Goal: Task Accomplishment & Management: Use online tool/utility

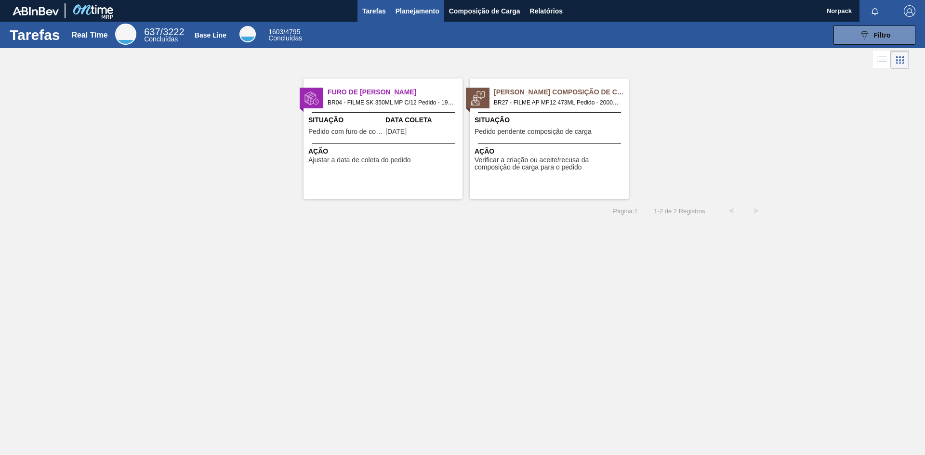
click at [419, 13] on span "Planejamento" at bounding box center [418, 11] width 44 height 12
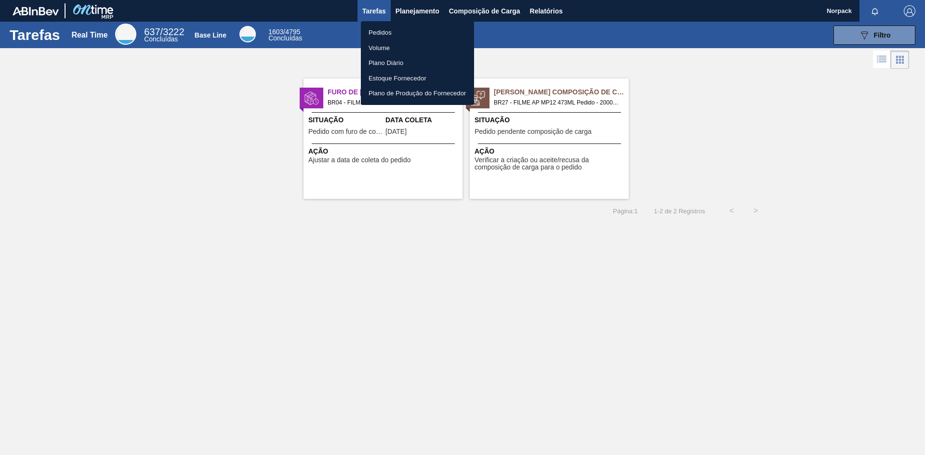
click at [345, 131] on div at bounding box center [462, 227] width 925 height 455
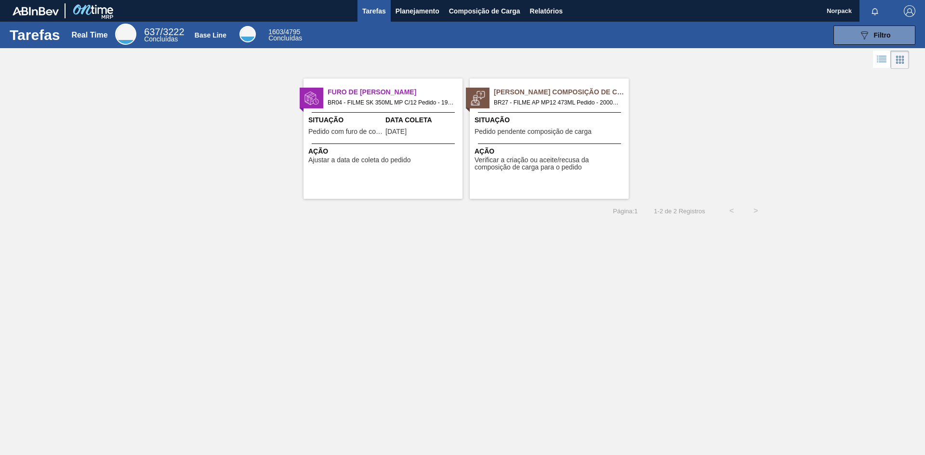
click at [372, 150] on span "Ação" at bounding box center [384, 151] width 152 height 10
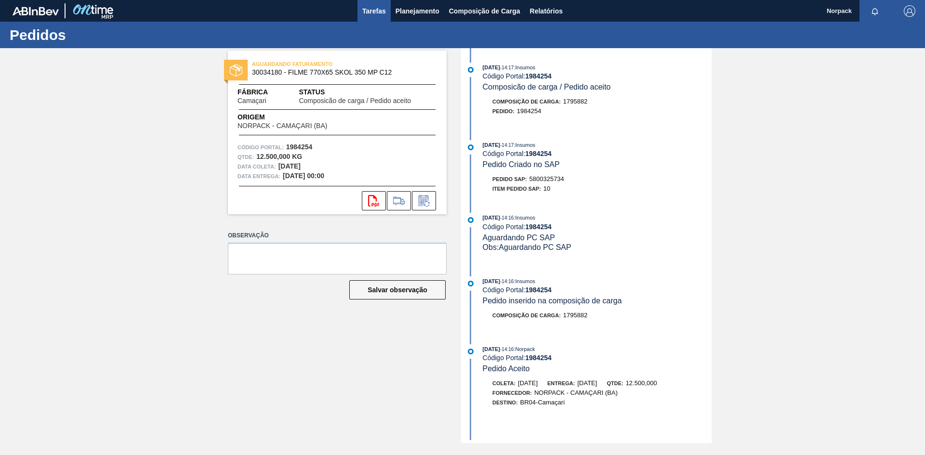
click at [366, 12] on span "Tarefas" at bounding box center [374, 11] width 24 height 12
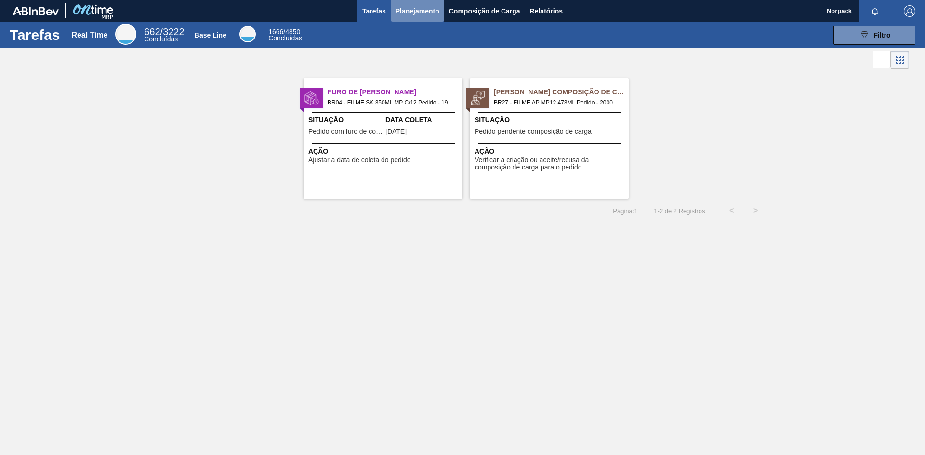
click at [431, 5] on span "Planejamento" at bounding box center [418, 11] width 44 height 12
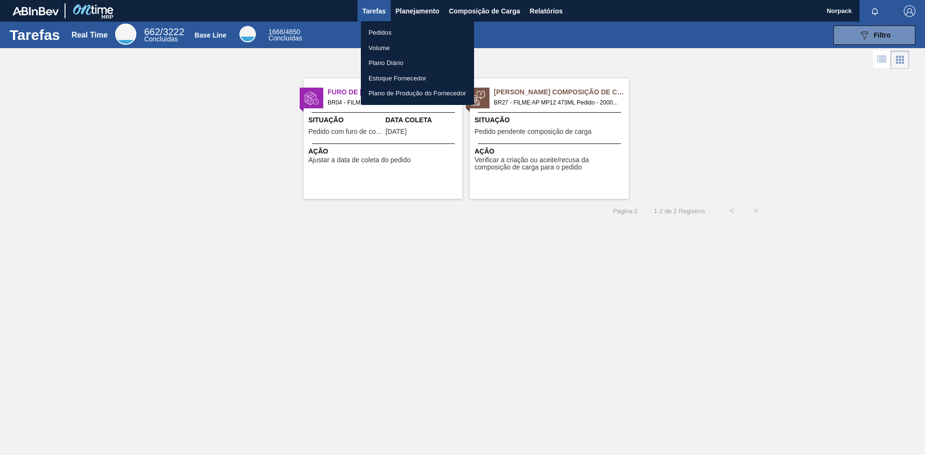
click at [394, 28] on li "Pedidos" at bounding box center [417, 32] width 113 height 15
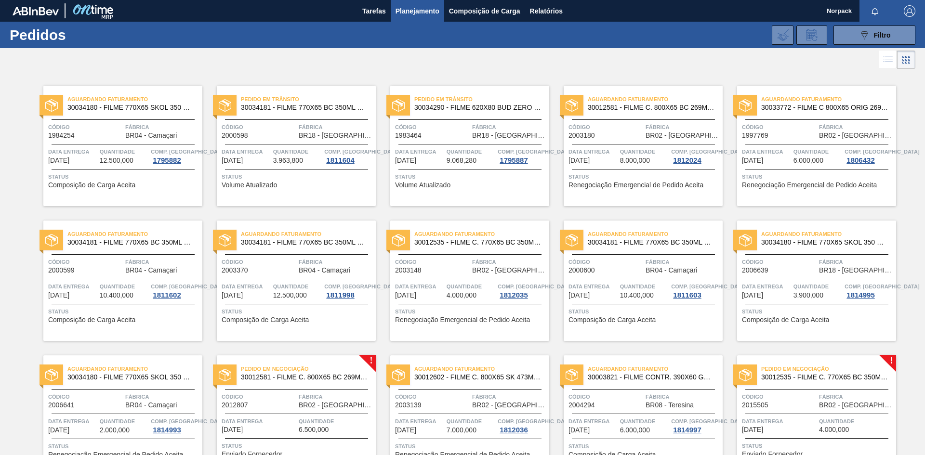
scroll to position [191, 0]
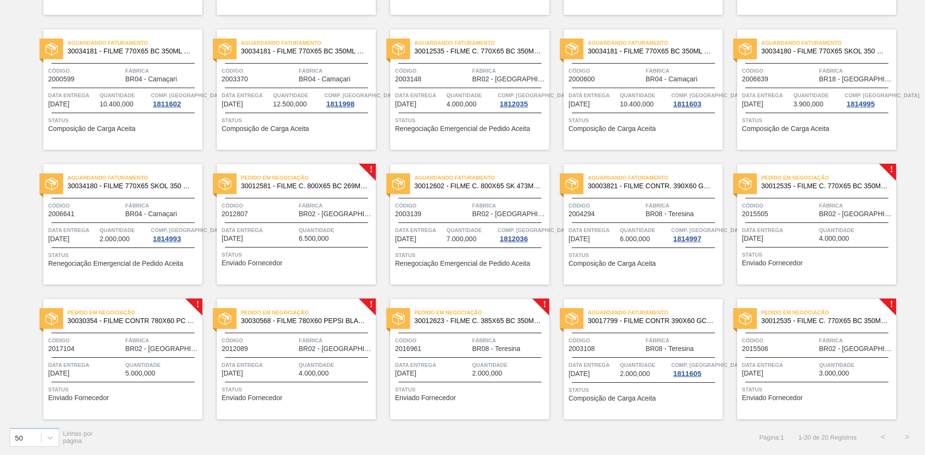
click at [278, 226] on span "Data entrega" at bounding box center [259, 230] width 75 height 10
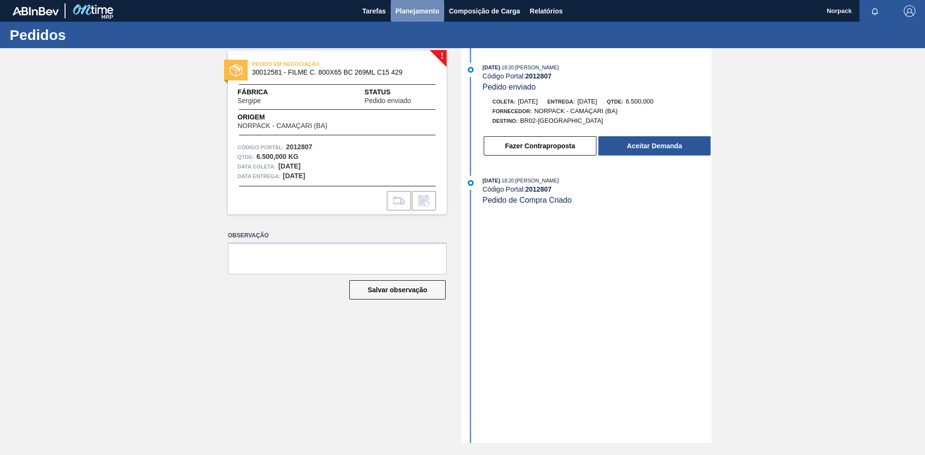
click at [409, 12] on span "Planejamento" at bounding box center [418, 11] width 44 height 12
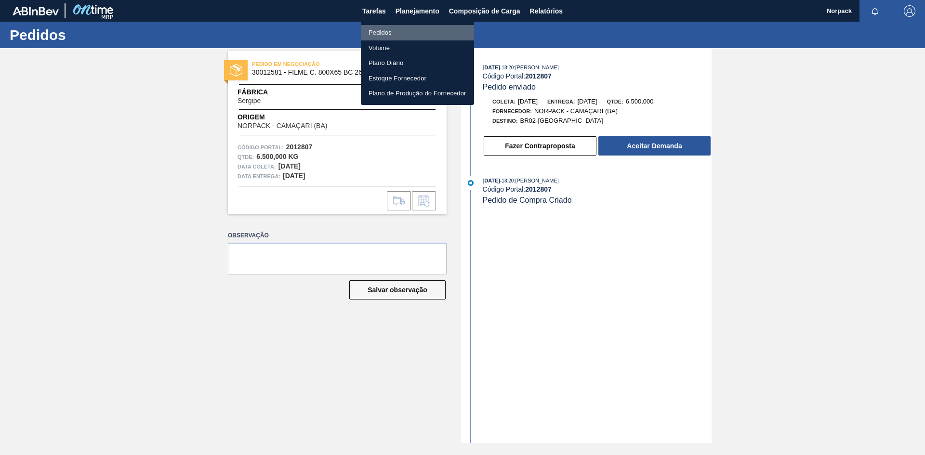
click at [391, 30] on li "Pedidos" at bounding box center [417, 32] width 113 height 15
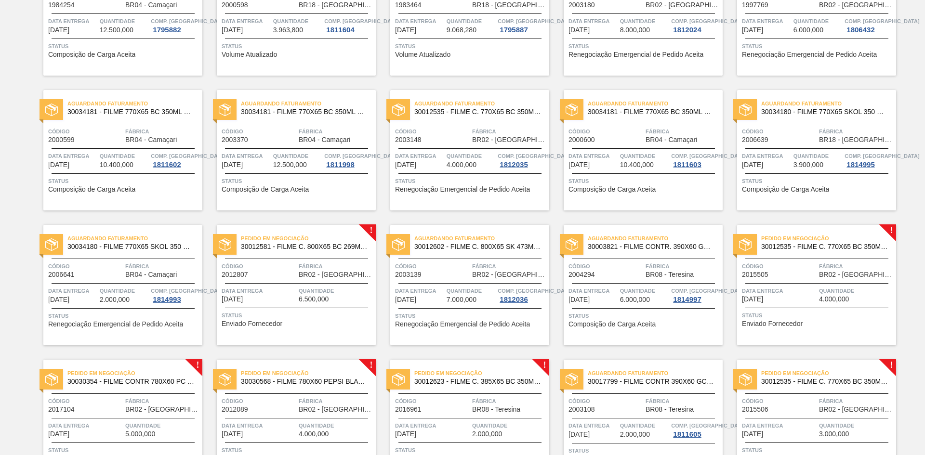
scroll to position [191, 0]
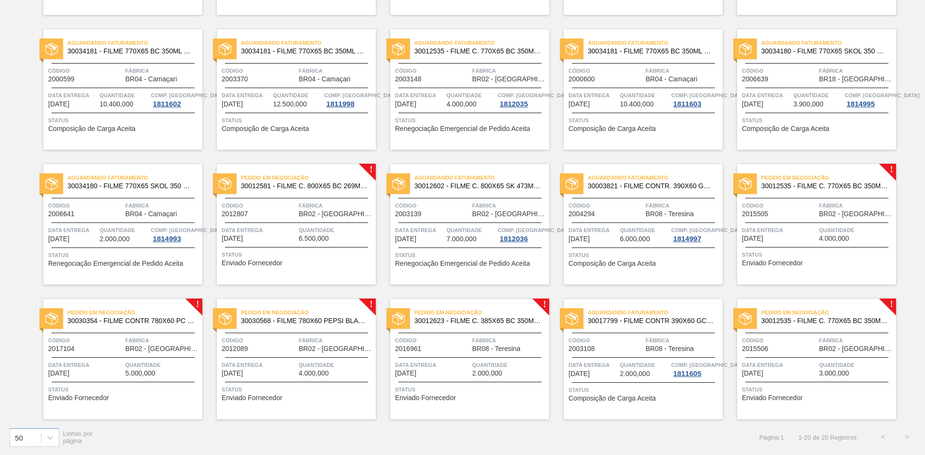
click at [303, 227] on span "Quantidade" at bounding box center [336, 230] width 75 height 10
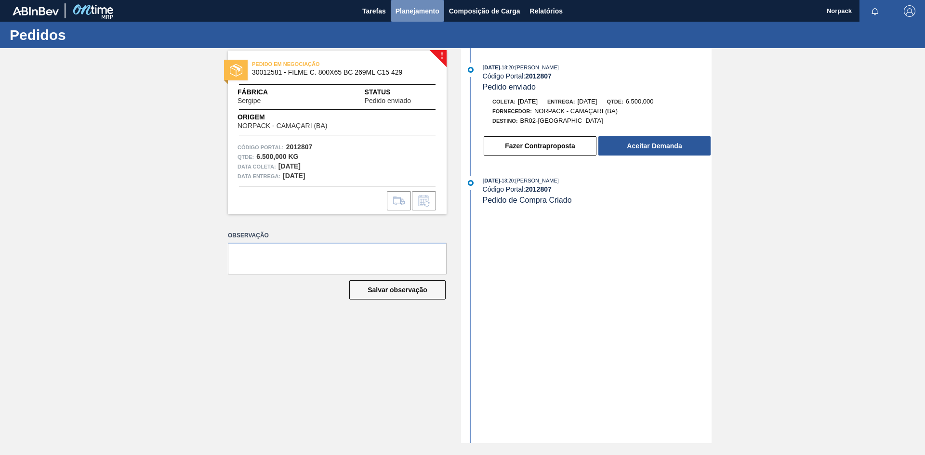
click at [416, 12] on span "Planejamento" at bounding box center [418, 11] width 44 height 12
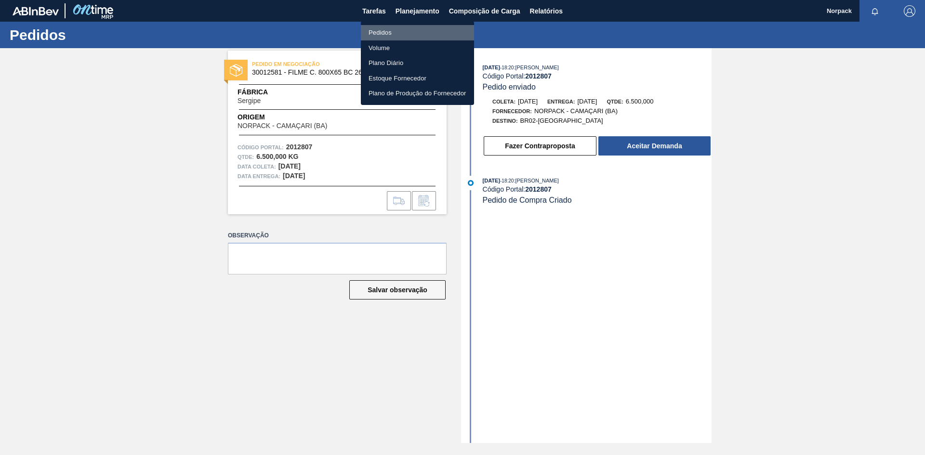
click at [374, 34] on li "Pedidos" at bounding box center [417, 32] width 113 height 15
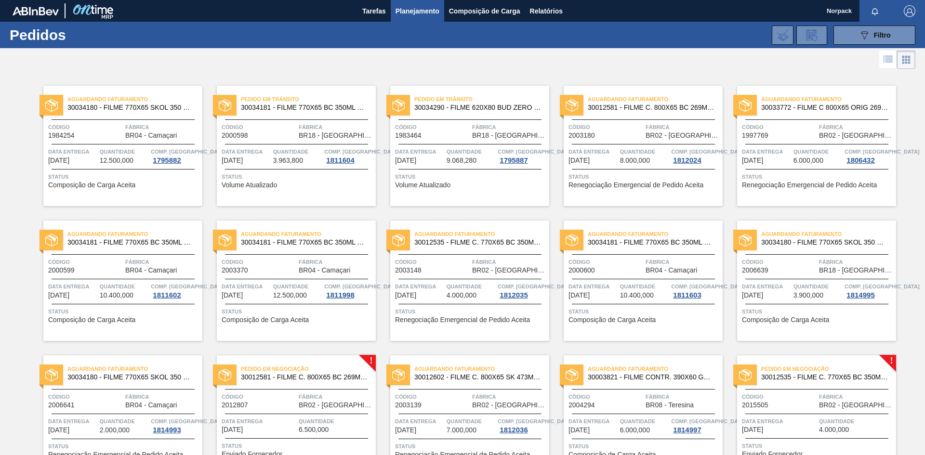
scroll to position [191, 0]
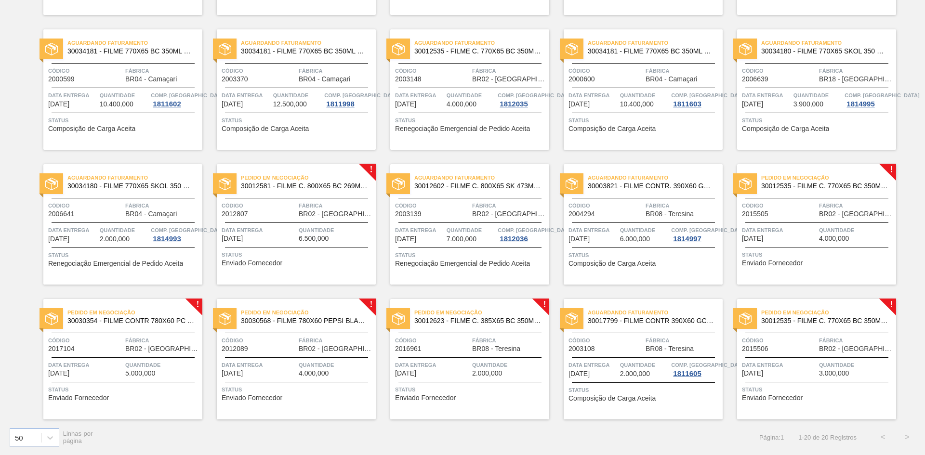
click at [279, 232] on span "Data entrega" at bounding box center [259, 230] width 75 height 10
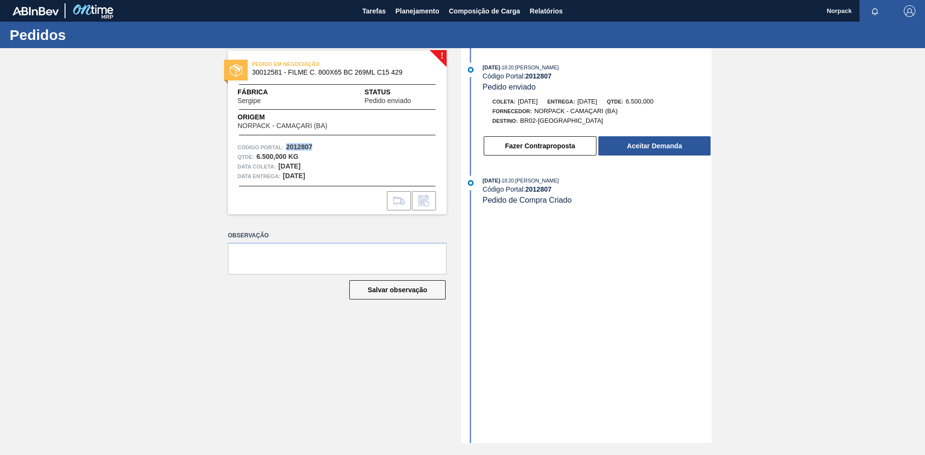
drag, startPoint x: 286, startPoint y: 146, endPoint x: 319, endPoint y: 146, distance: 33.2
click at [319, 146] on div "Código Portal: 2012807" at bounding box center [337, 148] width 199 height 10
copy strong "2012807"
click at [651, 144] on button "Aceitar Demanda" at bounding box center [654, 145] width 112 height 19
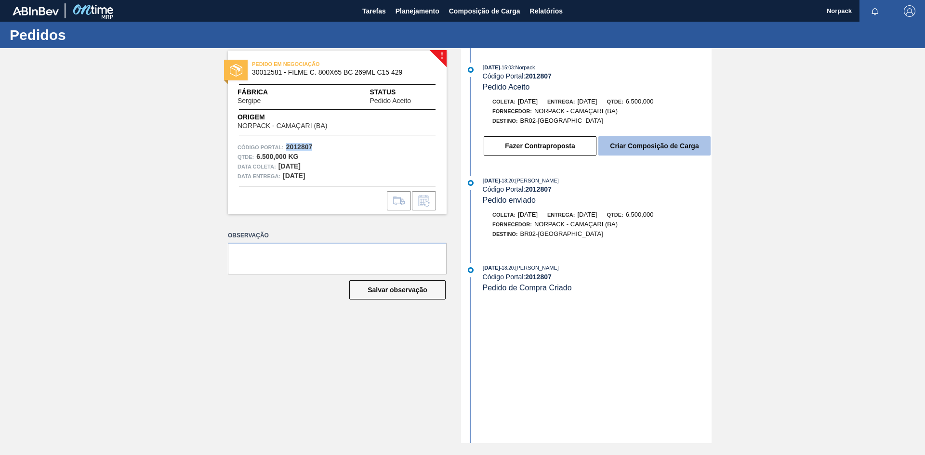
click at [648, 151] on button "Criar Composição de Carga" at bounding box center [654, 145] width 112 height 19
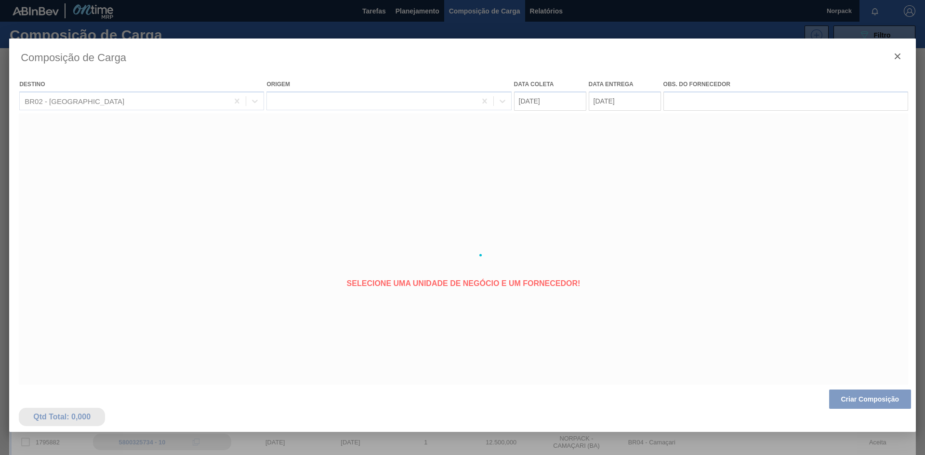
type coleta "[DATE]"
type entrega "[DATE]"
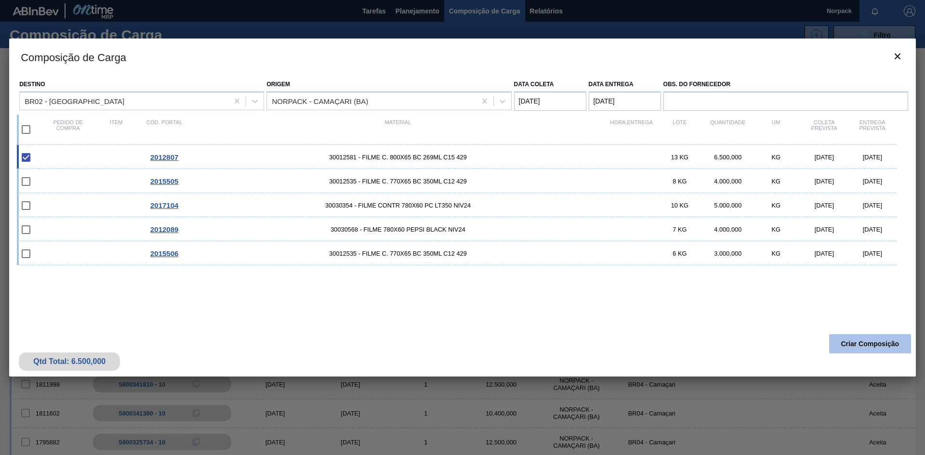
click at [863, 341] on button "Criar Composição" at bounding box center [870, 343] width 82 height 19
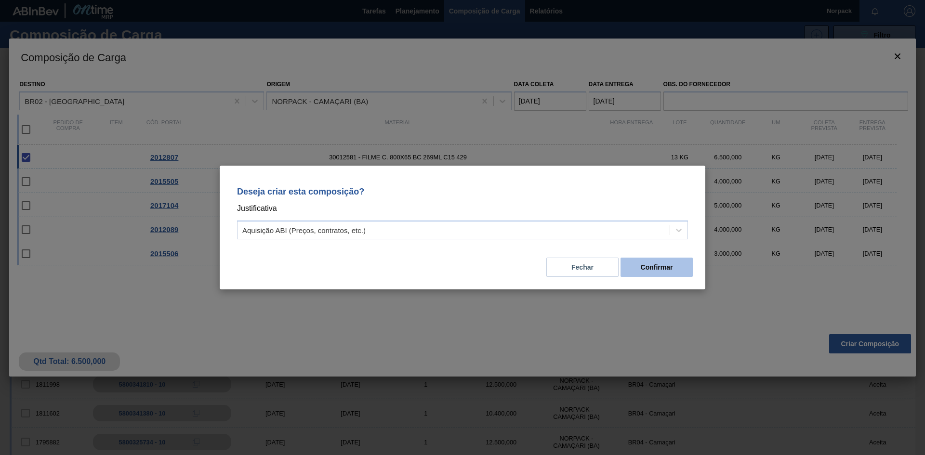
click at [653, 264] on button "Confirmar" at bounding box center [657, 267] width 72 height 19
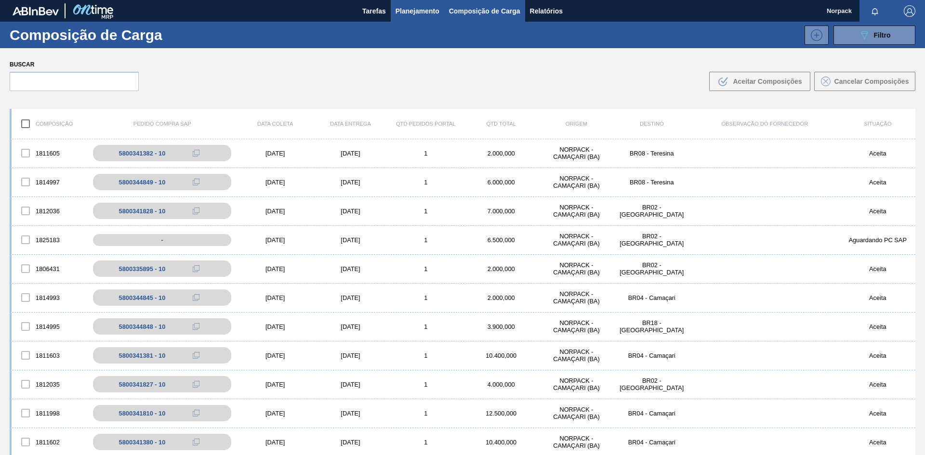
click at [409, 7] on span "Planejamento" at bounding box center [418, 11] width 44 height 12
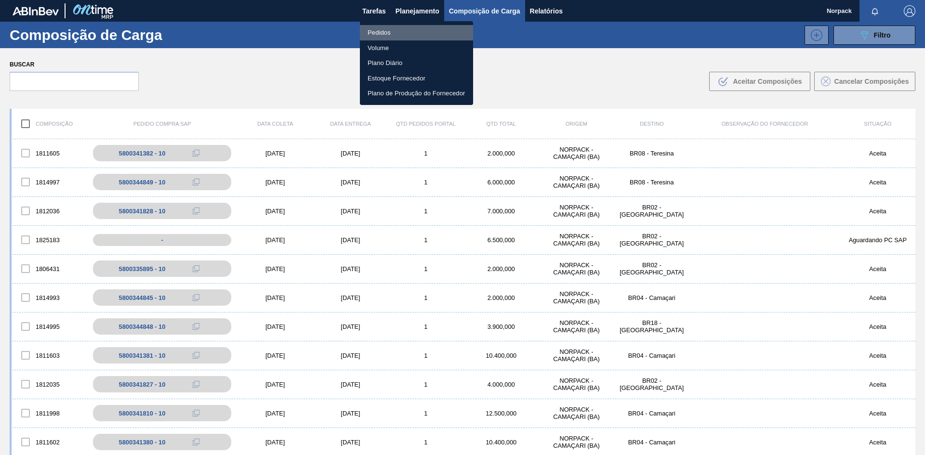
click at [390, 31] on li "Pedidos" at bounding box center [416, 32] width 113 height 15
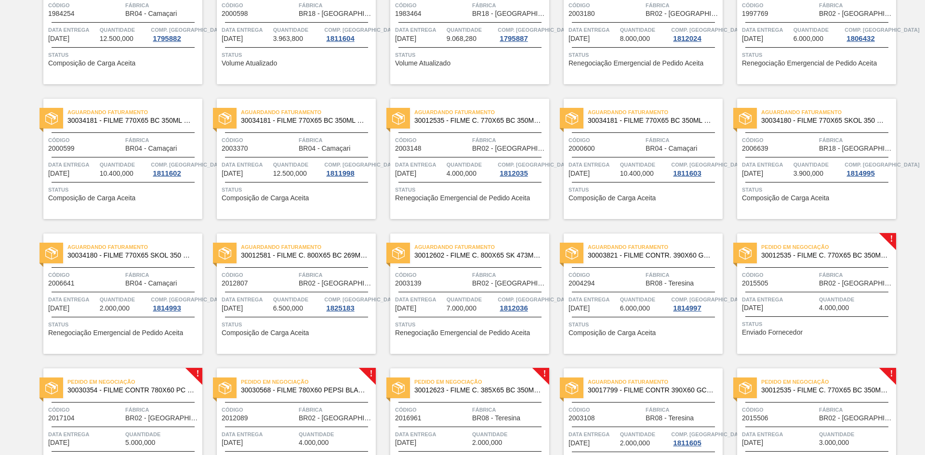
scroll to position [191, 0]
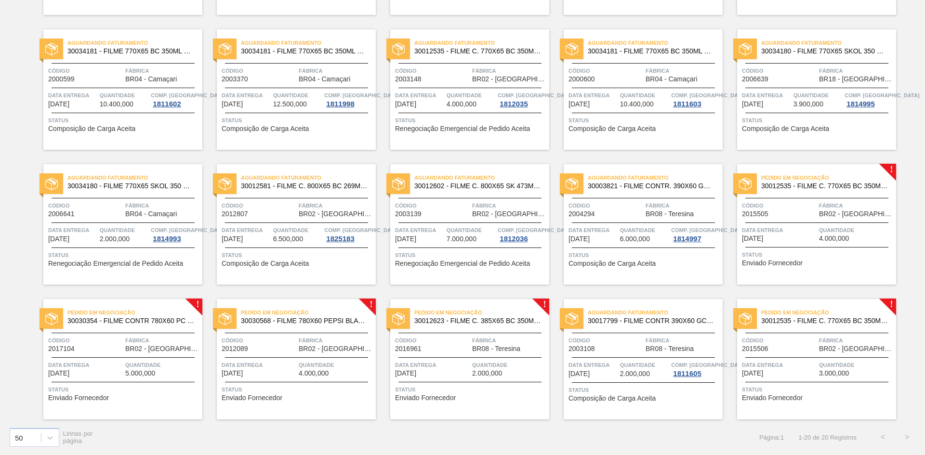
click at [297, 218] on div "Aguardando Faturamento 30012581 - FILME C. 800X65 BC 269ML C15 429 Código 20128…" at bounding box center [296, 224] width 159 height 120
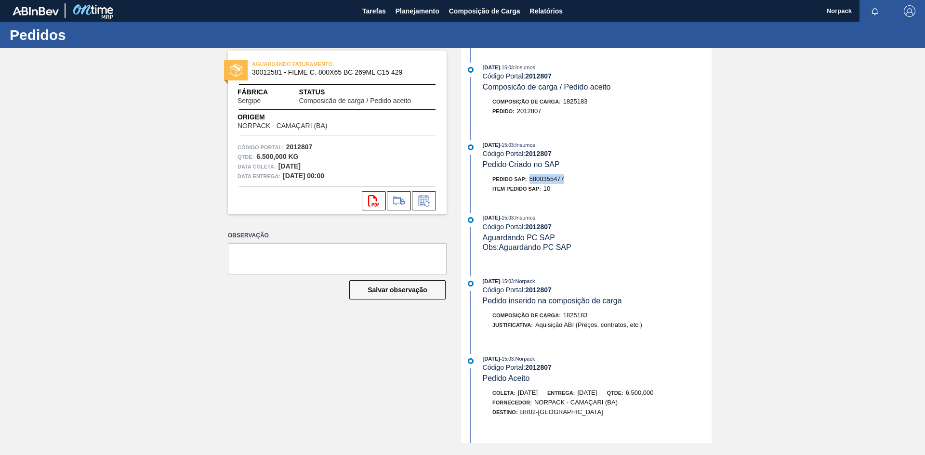
drag, startPoint x: 531, startPoint y: 179, endPoint x: 568, endPoint y: 180, distance: 36.6
click at [568, 180] on div "Pedido SAP: 5800355477" at bounding box center [597, 179] width 229 height 10
copy span "5800355477"
click at [415, 13] on span "Planejamento" at bounding box center [418, 11] width 44 height 12
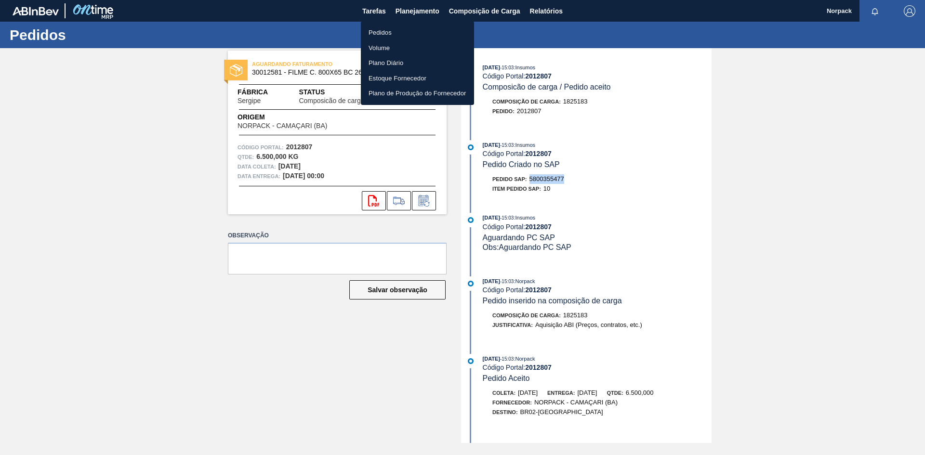
click at [386, 30] on li "Pedidos" at bounding box center [417, 32] width 113 height 15
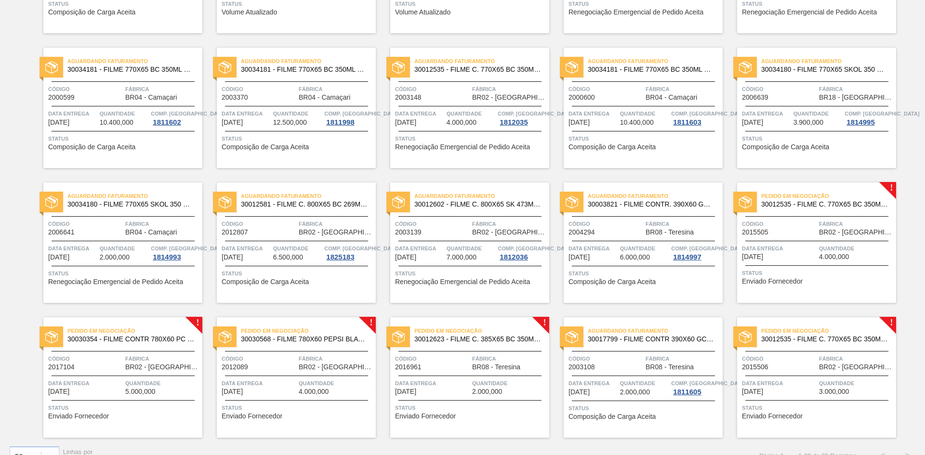
scroll to position [191, 0]
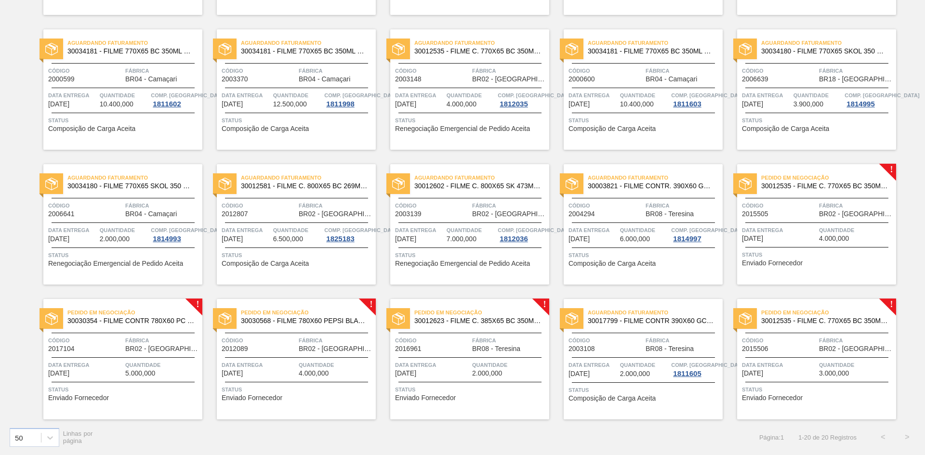
click at [858, 212] on span "BR02 - [GEOGRAPHIC_DATA]" at bounding box center [856, 214] width 75 height 7
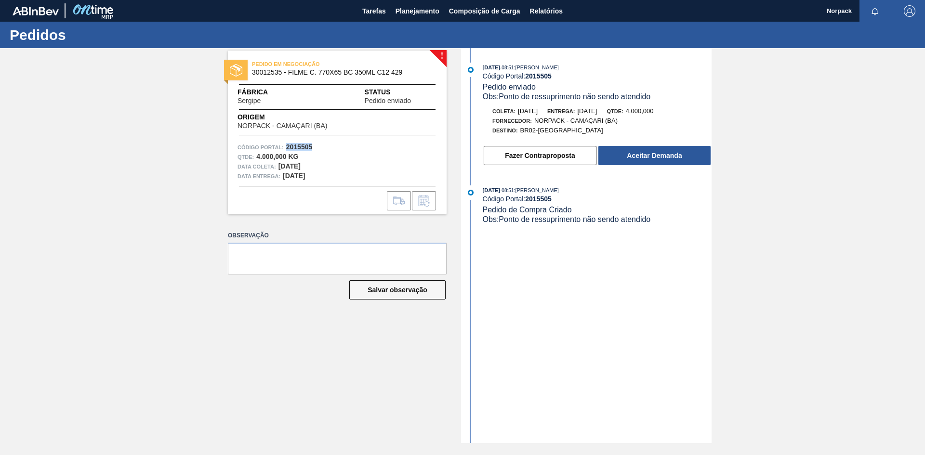
drag, startPoint x: 285, startPoint y: 146, endPoint x: 317, endPoint y: 148, distance: 32.8
click at [317, 148] on div "Código Portal: 2015505" at bounding box center [337, 148] width 199 height 10
copy strong "2015505"
click at [652, 155] on button "Aceitar Demanda" at bounding box center [654, 155] width 112 height 19
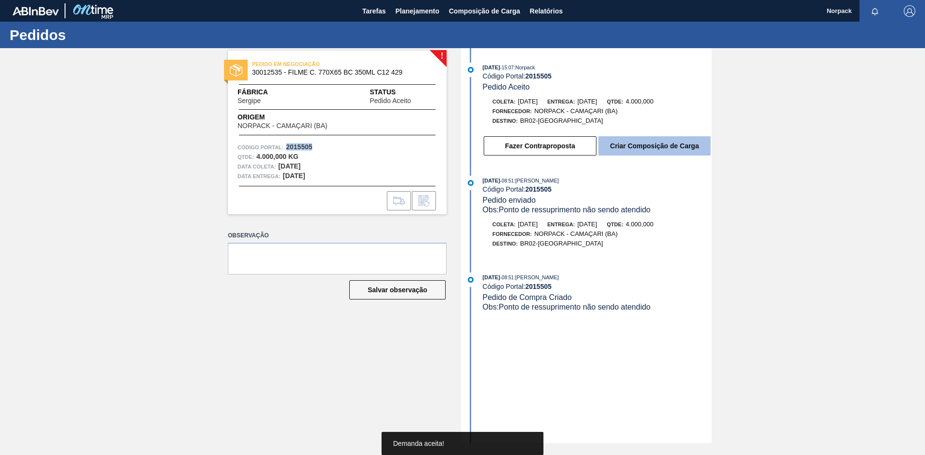
click at [646, 145] on button "Criar Composição de Carga" at bounding box center [654, 145] width 112 height 19
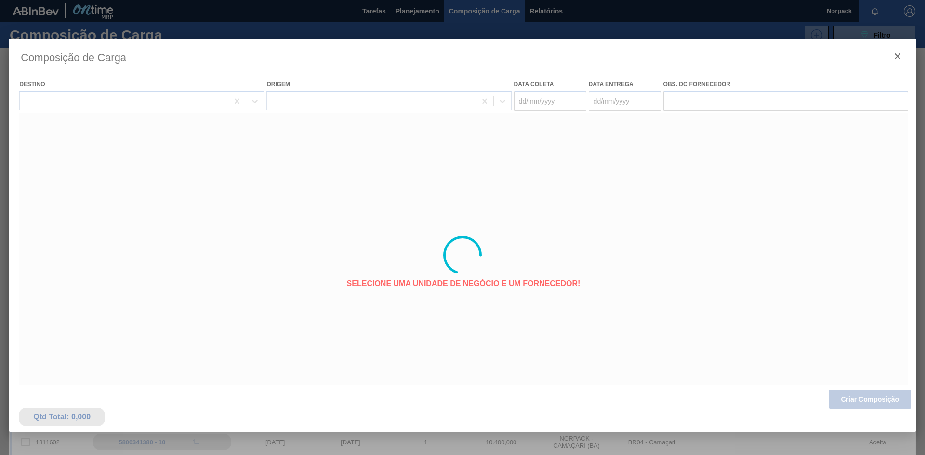
type coleta "[DATE]"
type entrega "[DATE]"
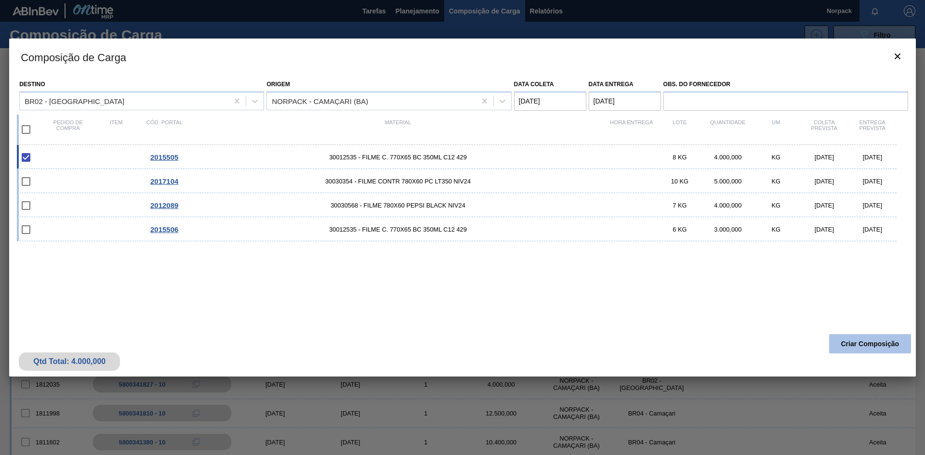
click at [863, 346] on button "Criar Composição" at bounding box center [870, 343] width 82 height 19
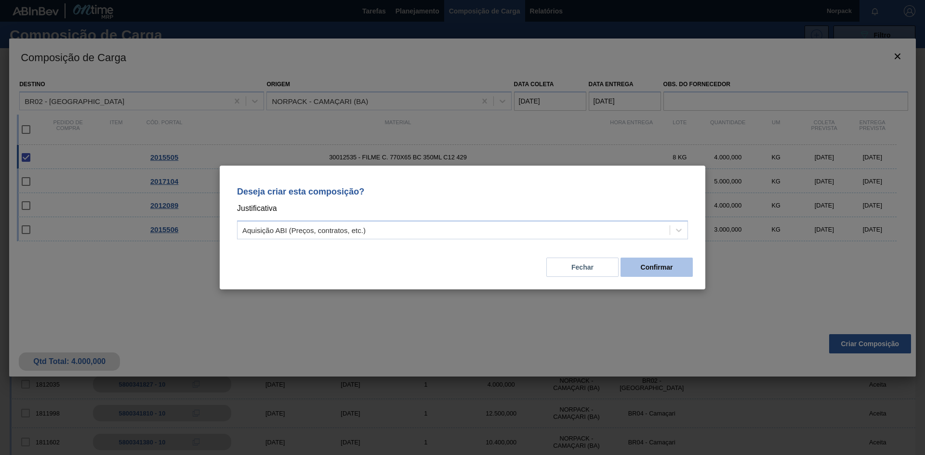
click at [641, 271] on button "Confirmar" at bounding box center [657, 267] width 72 height 19
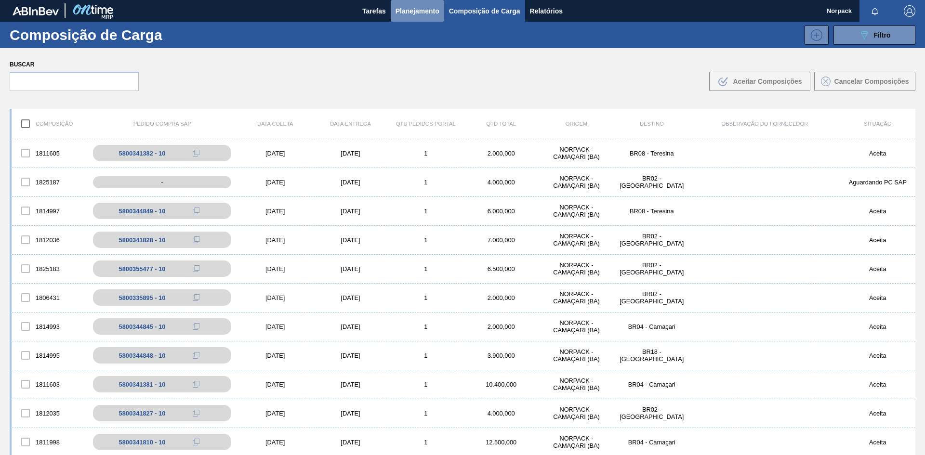
click at [394, 9] on button "Planejamento" at bounding box center [417, 11] width 53 height 22
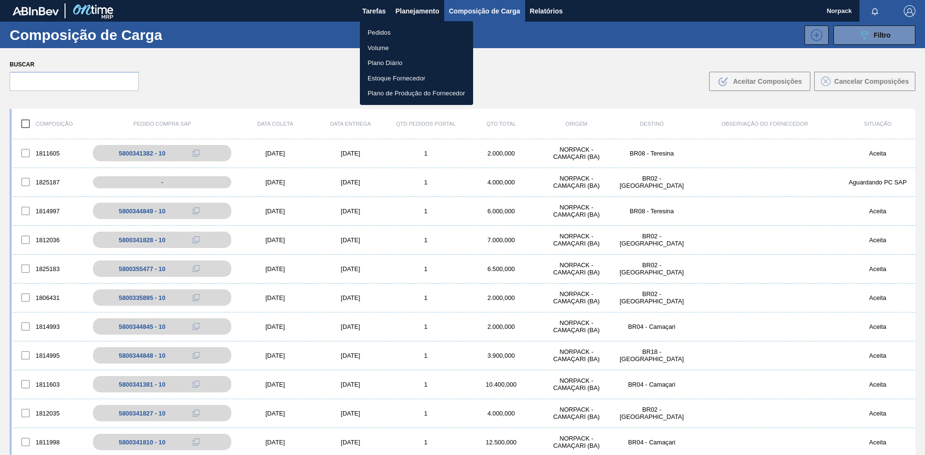
click at [383, 35] on li "Pedidos" at bounding box center [416, 32] width 113 height 15
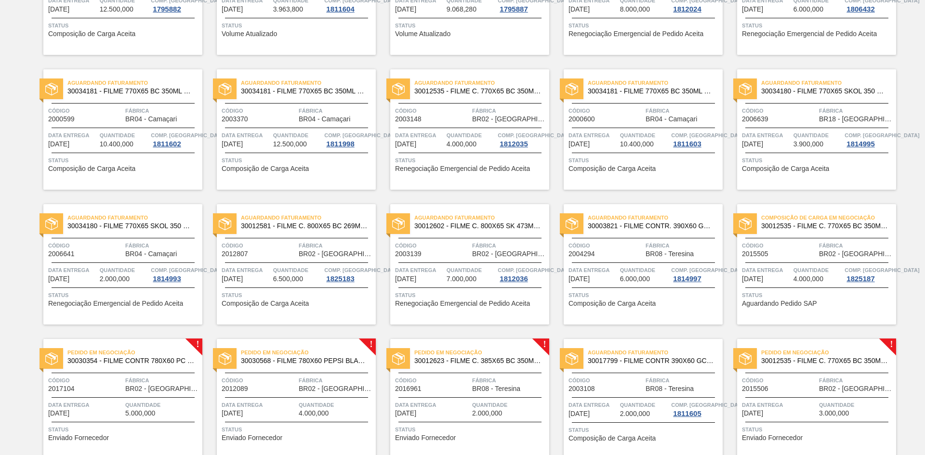
scroll to position [191, 0]
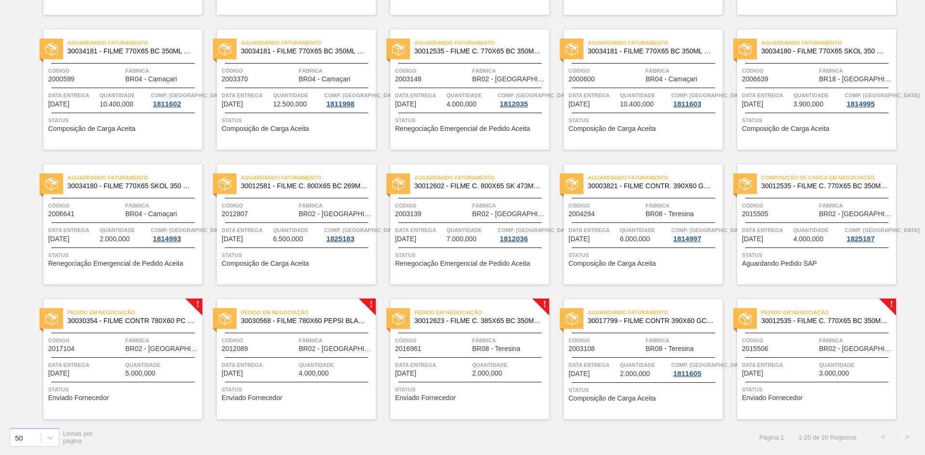
click at [819, 215] on span "BR02 - [GEOGRAPHIC_DATA]" at bounding box center [856, 214] width 75 height 7
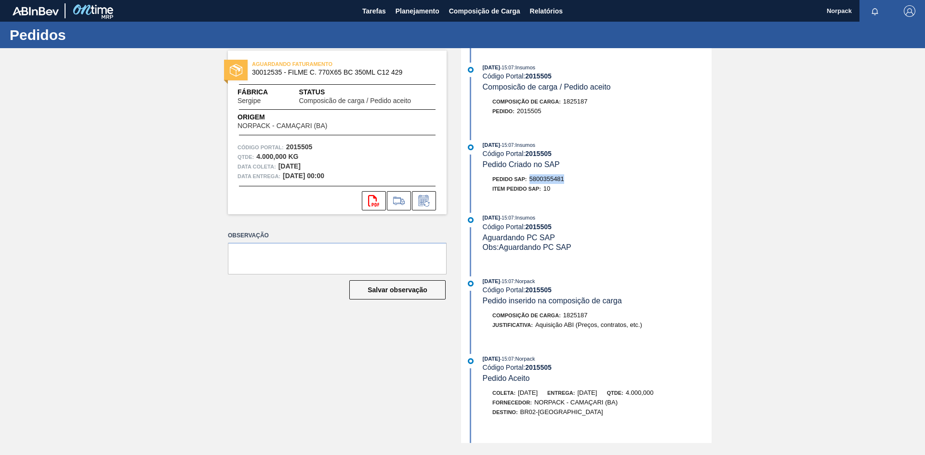
drag, startPoint x: 530, startPoint y: 177, endPoint x: 568, endPoint y: 177, distance: 37.1
click at [568, 177] on div "Pedido SAP: 5800355481" at bounding box center [597, 179] width 229 height 10
copy span "5800355481"
click at [408, 15] on span "Planejamento" at bounding box center [418, 11] width 44 height 12
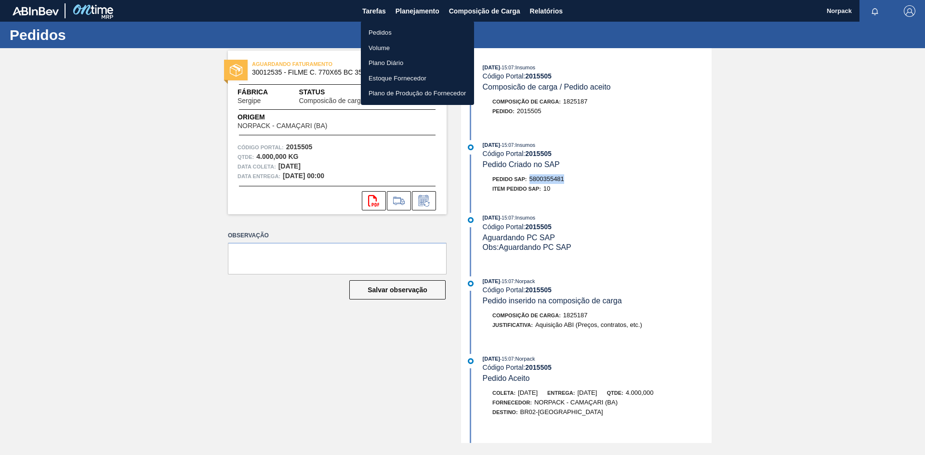
click at [377, 36] on li "Pedidos" at bounding box center [417, 32] width 113 height 15
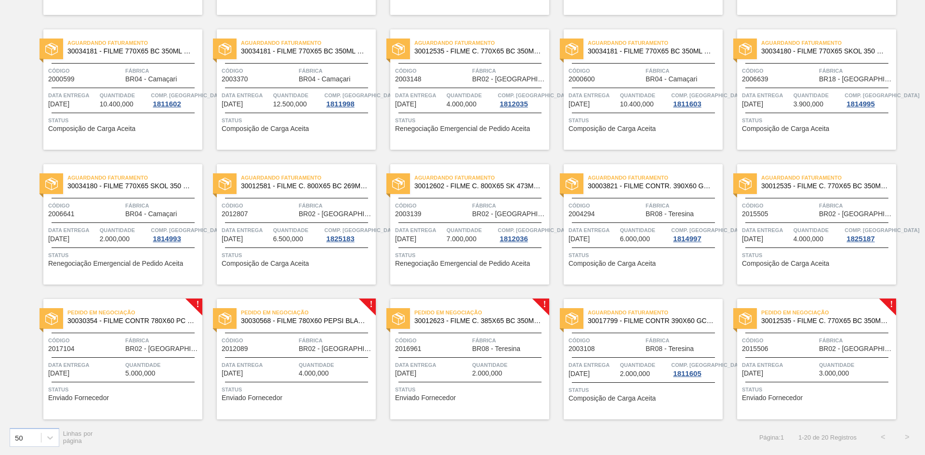
scroll to position [191, 0]
click at [148, 358] on div "Pedido em Negociação 30030354 - FILME CONTR 780X60 PC LT350 NIV24 Código 201710…" at bounding box center [122, 359] width 159 height 120
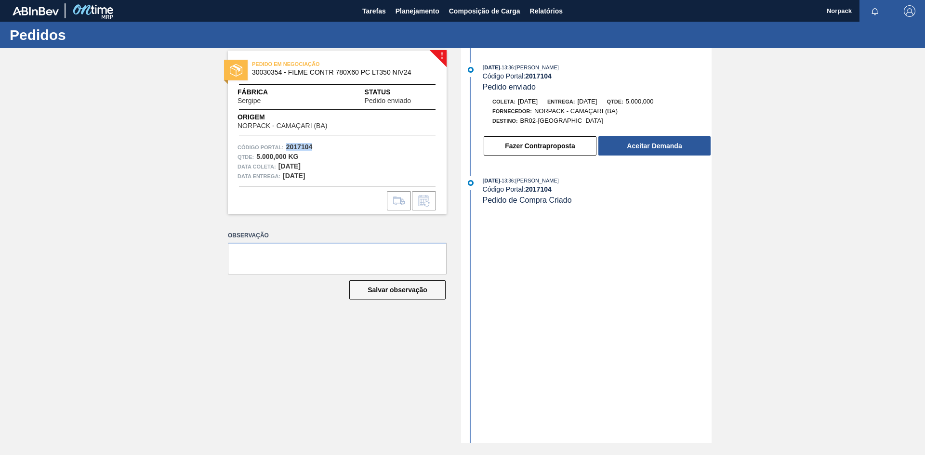
drag, startPoint x: 285, startPoint y: 145, endPoint x: 312, endPoint y: 148, distance: 27.1
click at [312, 148] on div "Código Portal: 2017104" at bounding box center [337, 148] width 199 height 10
copy strong "2017104"
click at [632, 143] on button "Aceitar Demanda" at bounding box center [654, 145] width 112 height 19
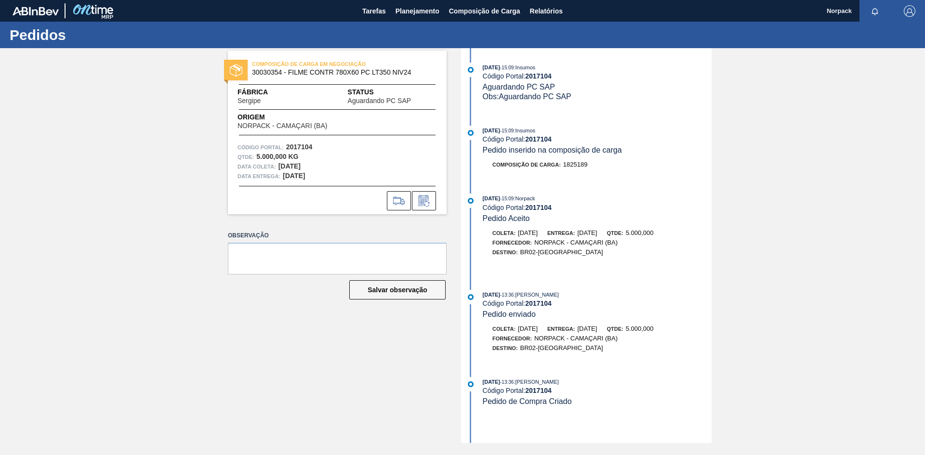
click at [574, 124] on div "26/08/2025 - 15:09 : Insumos Código Portal: 2017104 Aguardando PC SAP Obs: Agua…" at bounding box center [587, 245] width 248 height 395
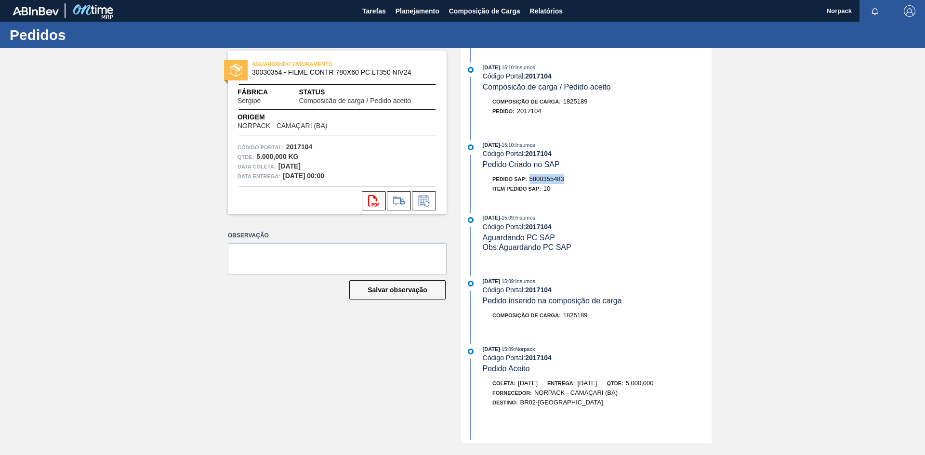
drag, startPoint x: 532, startPoint y: 179, endPoint x: 573, endPoint y: 179, distance: 41.0
click at [573, 179] on div "Pedido SAP: 5800355483" at bounding box center [597, 179] width 229 height 10
copy span "5800355483"
click at [400, 5] on span "Planejamento" at bounding box center [418, 11] width 44 height 12
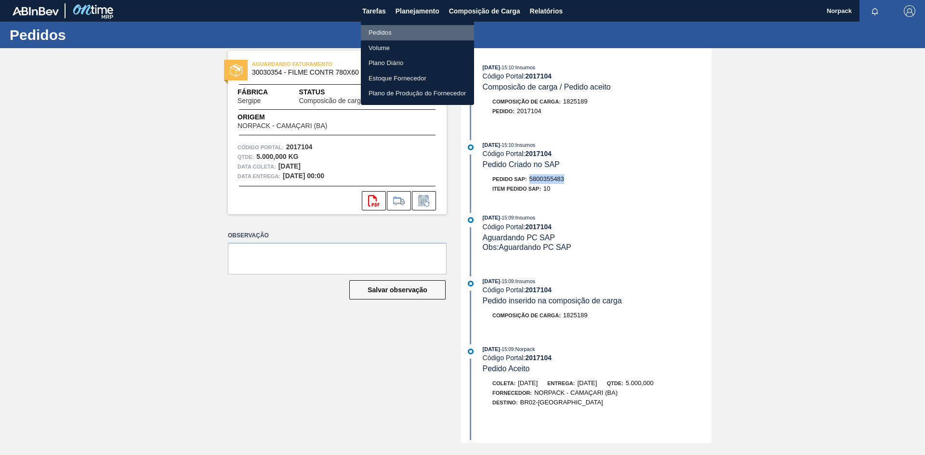
click at [380, 33] on li "Pedidos" at bounding box center [417, 32] width 113 height 15
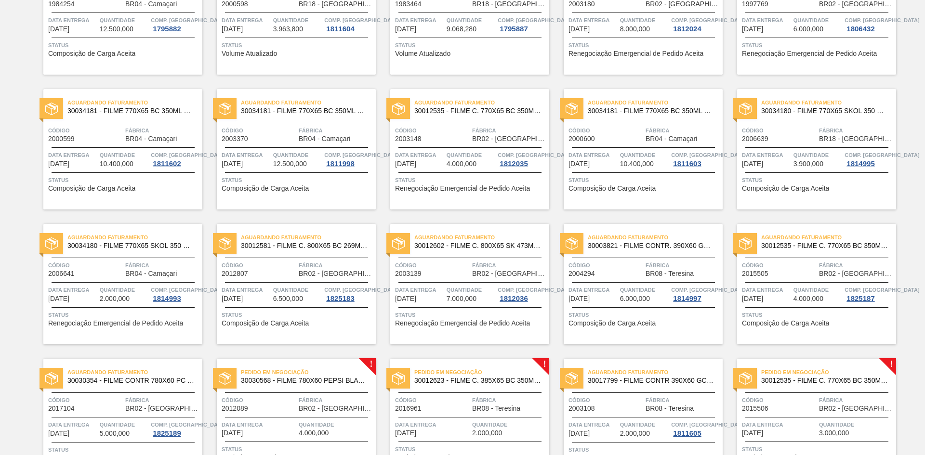
scroll to position [191, 0]
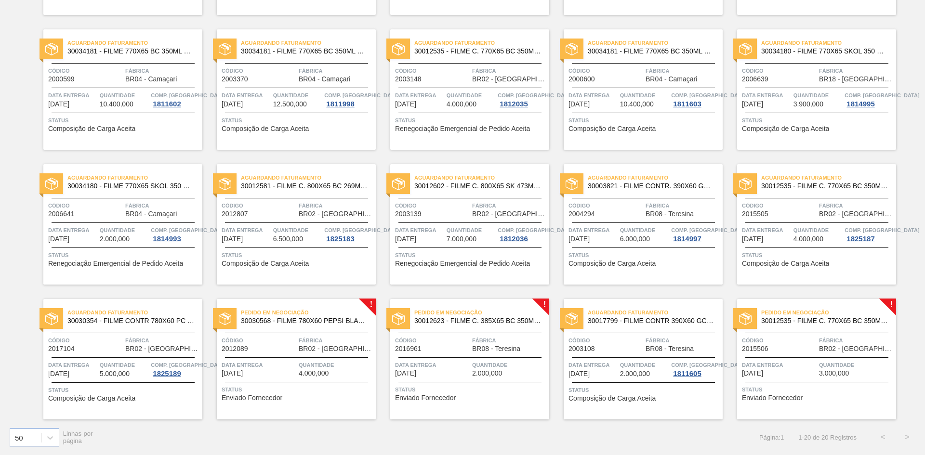
click at [332, 357] on div at bounding box center [296, 357] width 143 height 0
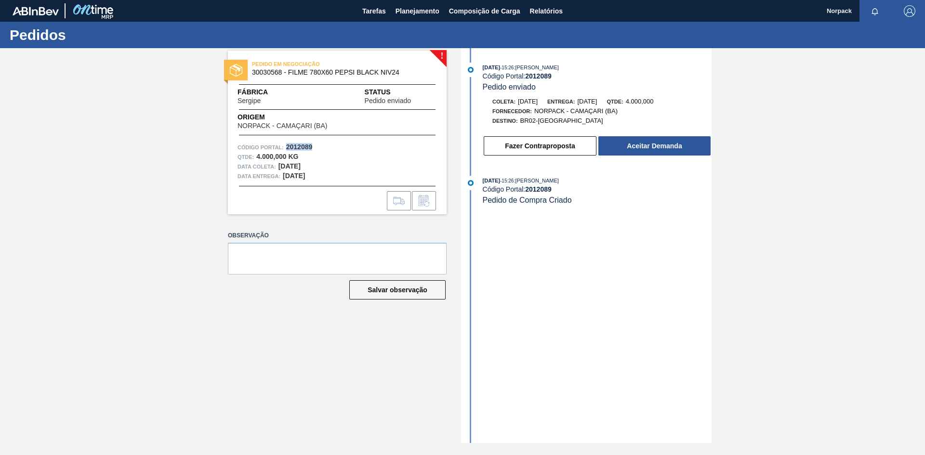
drag, startPoint x: 286, startPoint y: 146, endPoint x: 322, endPoint y: 148, distance: 36.2
click at [322, 148] on div "Código Portal: 2012089" at bounding box center [337, 148] width 199 height 10
copy strong "2012089"
click at [647, 143] on button "Aceitar Demanda" at bounding box center [654, 145] width 112 height 19
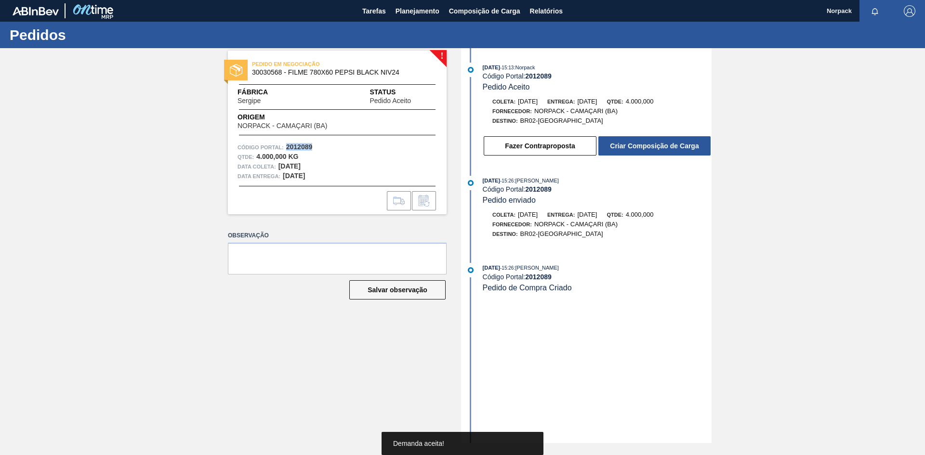
click at [647, 143] on button "Criar Composição de Carga" at bounding box center [654, 145] width 112 height 19
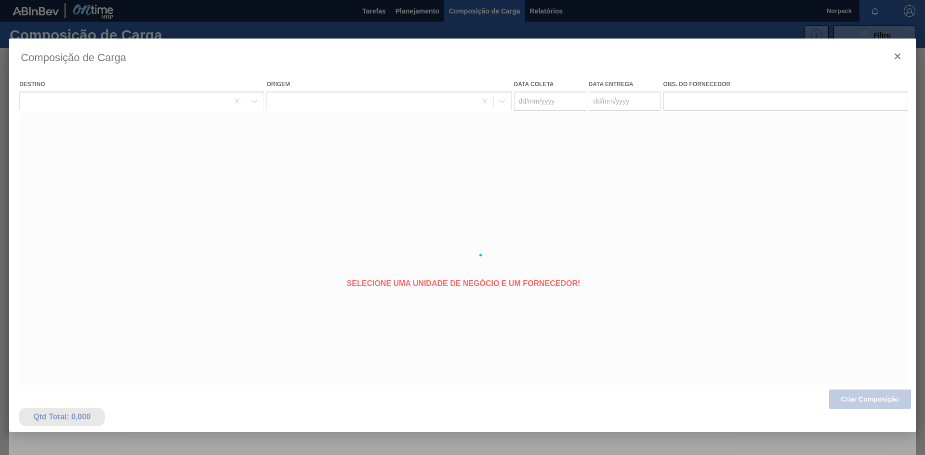
type coleta "[DATE]"
type entrega "[DATE]"
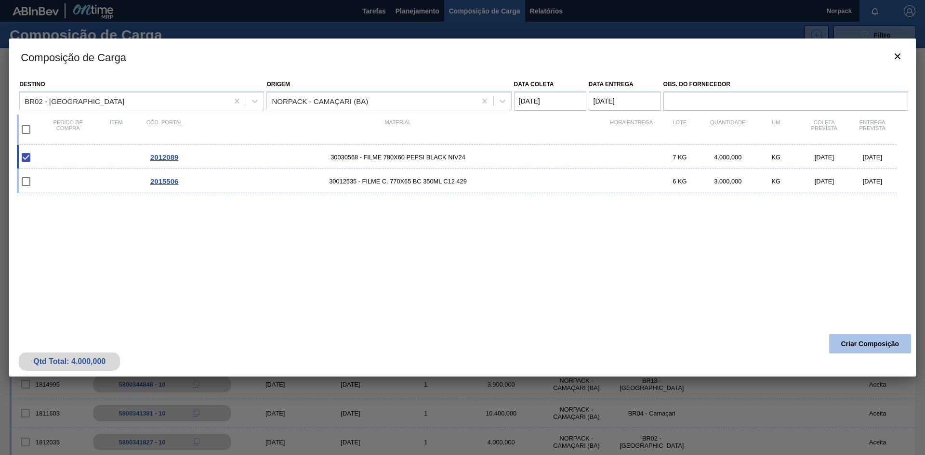
click at [862, 346] on button "Criar Composição" at bounding box center [870, 343] width 82 height 19
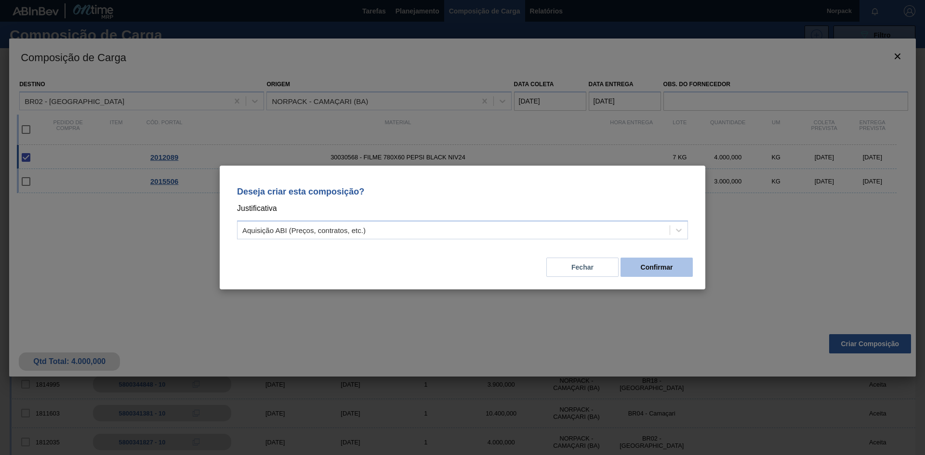
click at [661, 271] on button "Confirmar" at bounding box center [657, 267] width 72 height 19
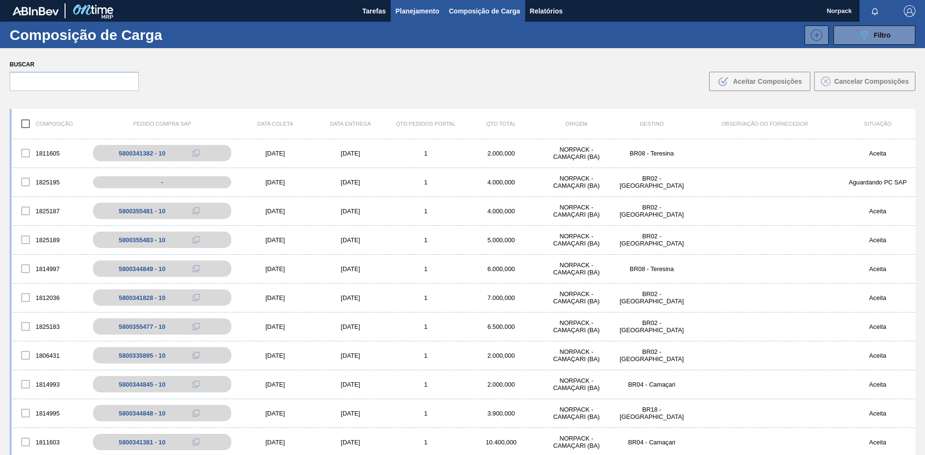
click at [410, 13] on span "Planejamento" at bounding box center [418, 11] width 44 height 12
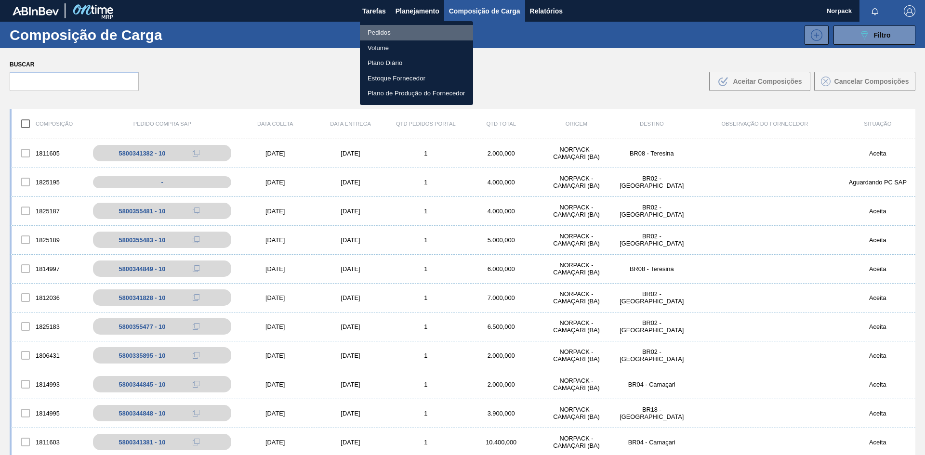
click at [389, 31] on li "Pedidos" at bounding box center [416, 32] width 113 height 15
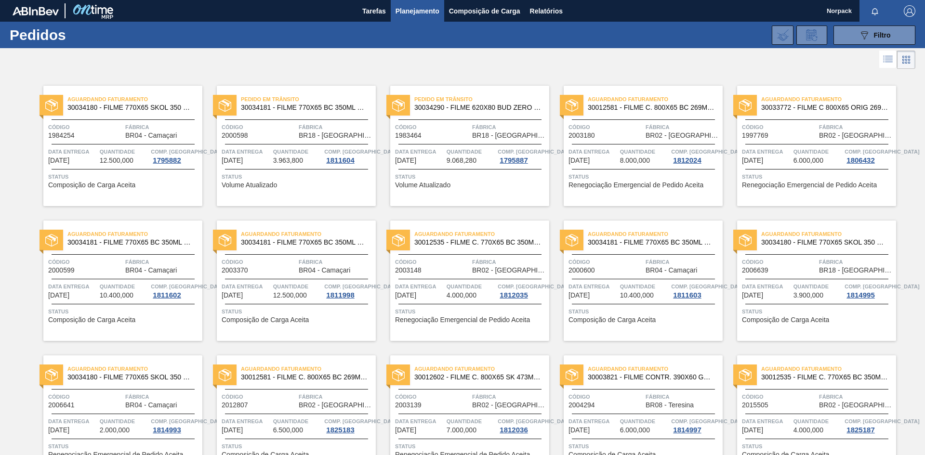
scroll to position [191, 0]
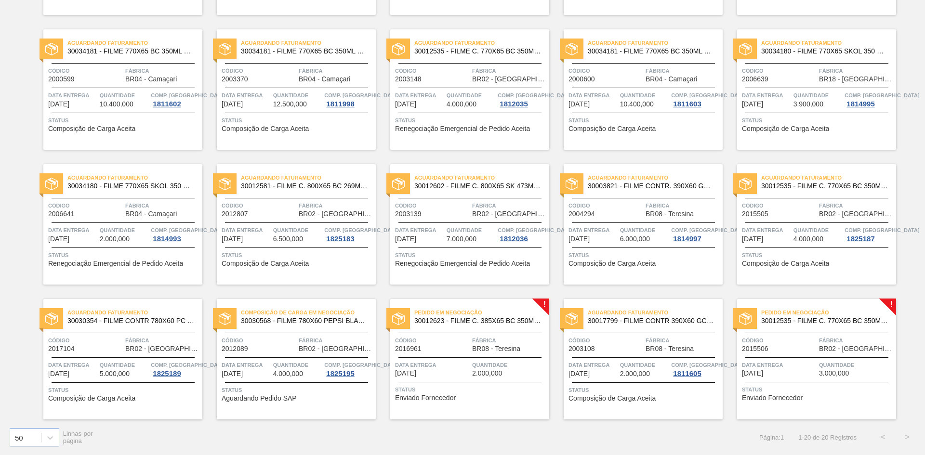
click at [306, 359] on div "Composição de Carga em Negociação 30030568 - FILME 780X60 PEPSI BLACK NIV24 Cód…" at bounding box center [296, 359] width 159 height 120
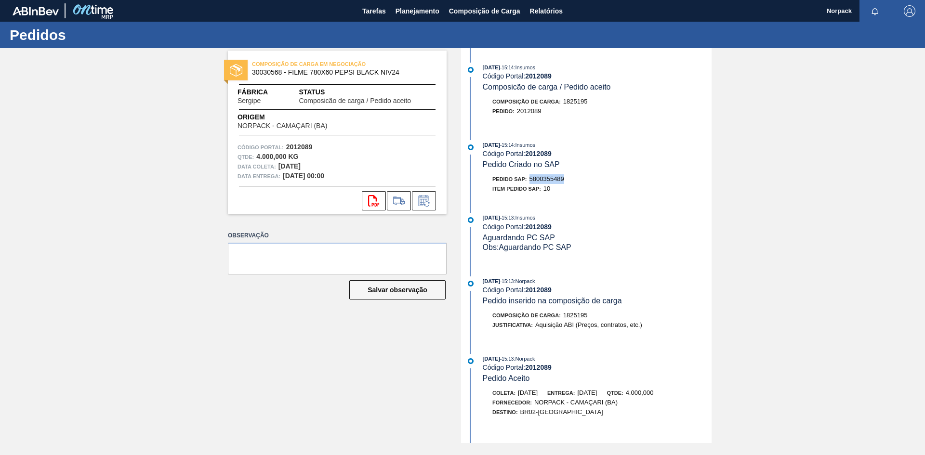
drag, startPoint x: 532, startPoint y: 177, endPoint x: 571, endPoint y: 181, distance: 39.2
click at [571, 181] on div "Pedido SAP: 5800355489" at bounding box center [597, 179] width 229 height 10
copy span "5800355489"
click at [411, 10] on span "Planejamento" at bounding box center [418, 11] width 44 height 12
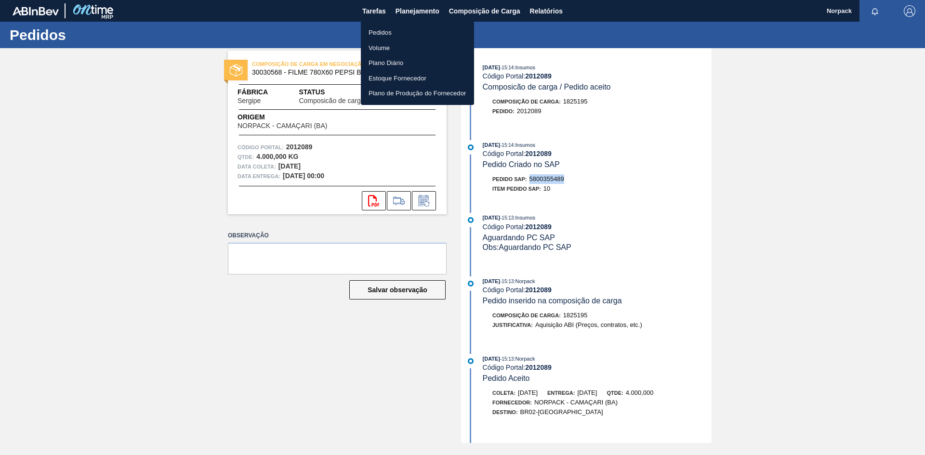
click at [388, 30] on li "Pedidos" at bounding box center [417, 32] width 113 height 15
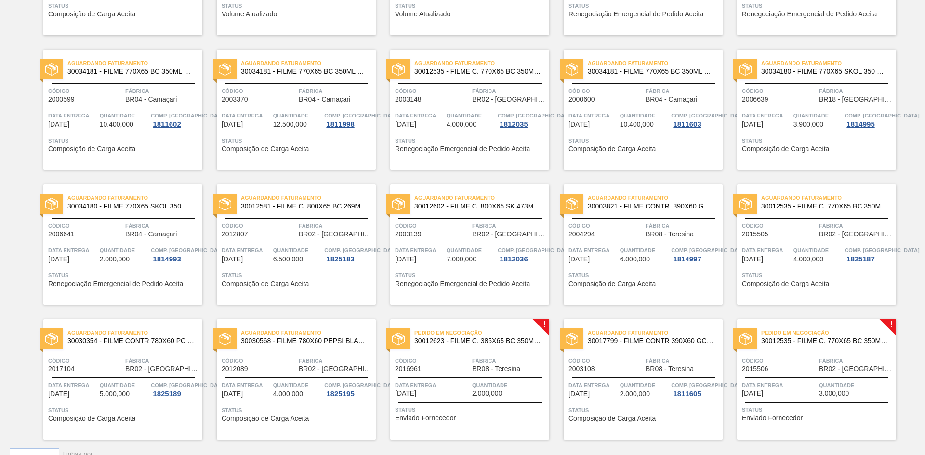
scroll to position [191, 0]
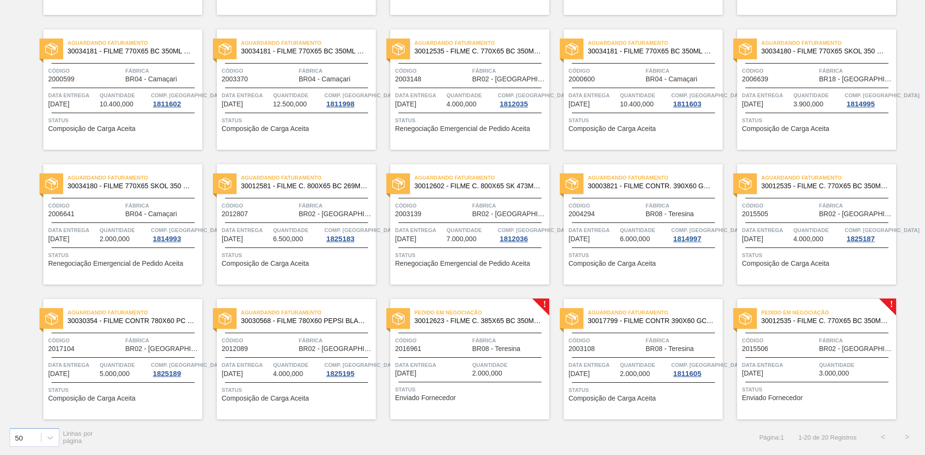
click at [808, 360] on span "Data entrega" at bounding box center [779, 365] width 75 height 10
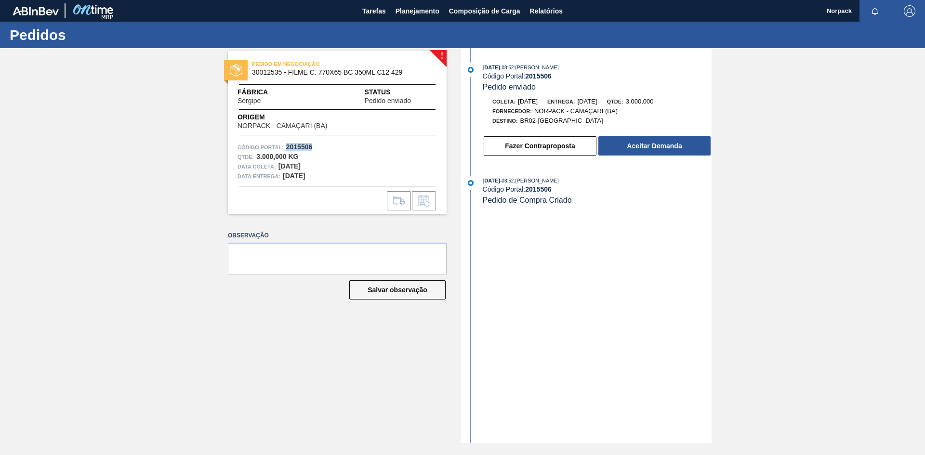
drag, startPoint x: 285, startPoint y: 146, endPoint x: 315, endPoint y: 146, distance: 30.4
click at [315, 146] on div "Código Portal: 2015506" at bounding box center [337, 148] width 199 height 10
copy strong "2015506"
click at [641, 146] on button "Aceitar Demanda" at bounding box center [654, 145] width 112 height 19
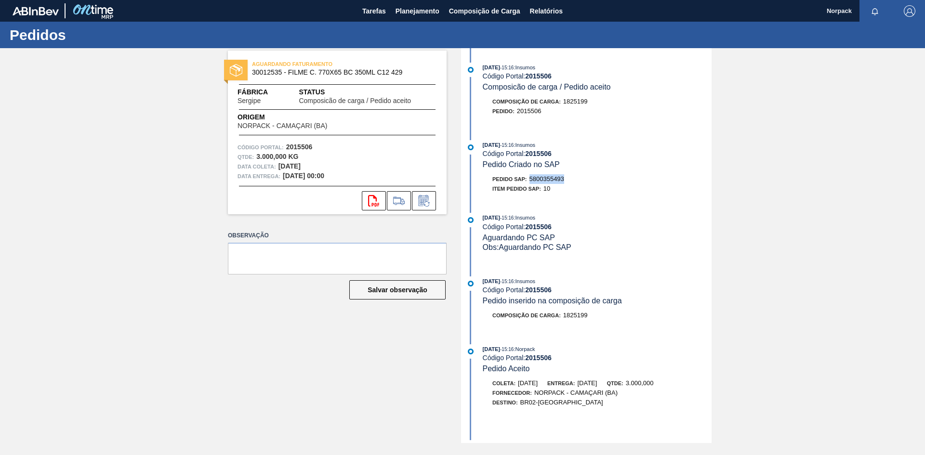
drag, startPoint x: 531, startPoint y: 178, endPoint x: 569, endPoint y: 178, distance: 38.1
click at [569, 178] on div "Pedido SAP: 5800355493" at bounding box center [597, 179] width 229 height 10
copy span "5800355493"
click at [401, 17] on button "Planejamento" at bounding box center [417, 11] width 53 height 22
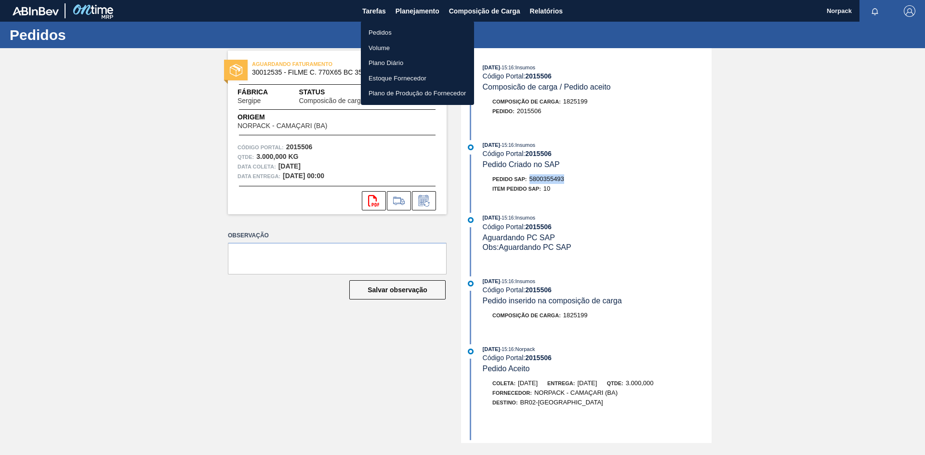
click at [376, 34] on li "Pedidos" at bounding box center [417, 32] width 113 height 15
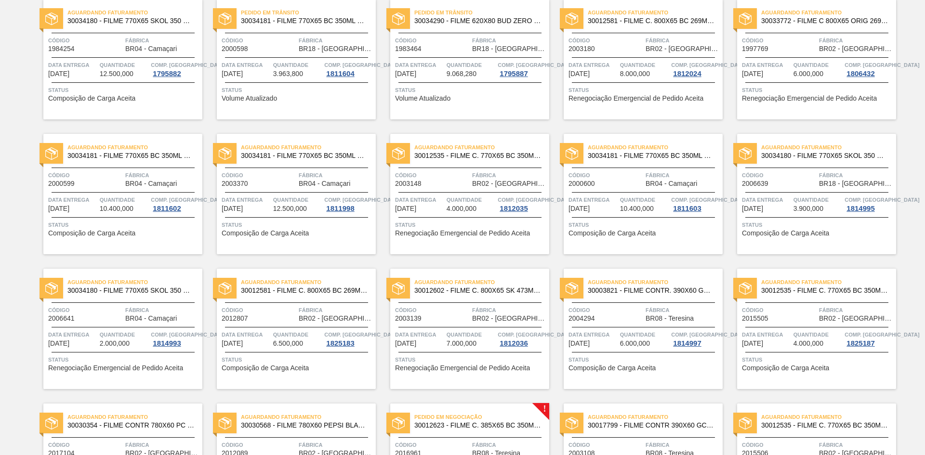
scroll to position [191, 0]
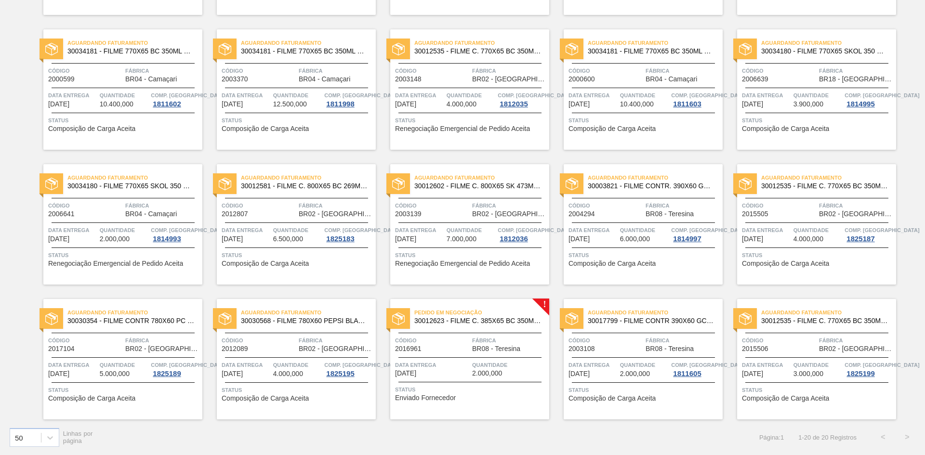
click at [490, 357] on div at bounding box center [469, 357] width 143 height 0
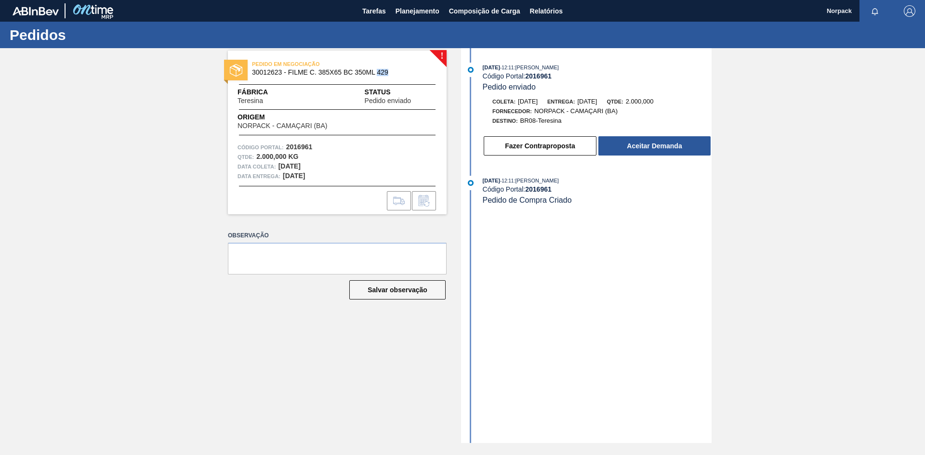
drag, startPoint x: 376, startPoint y: 71, endPoint x: 392, endPoint y: 71, distance: 15.4
click at [392, 71] on span "30012623 - FILME C. 385X65 BC 350ML 429" at bounding box center [339, 72] width 175 height 7
copy span "429"
drag, startPoint x: 250, startPoint y: 70, endPoint x: 281, endPoint y: 72, distance: 31.4
click at [281, 72] on div "PEDIDO EM NEGOCIAÇÃO 30012623 - FILME C. 385X65 BC 350ML 429" at bounding box center [337, 69] width 219 height 22
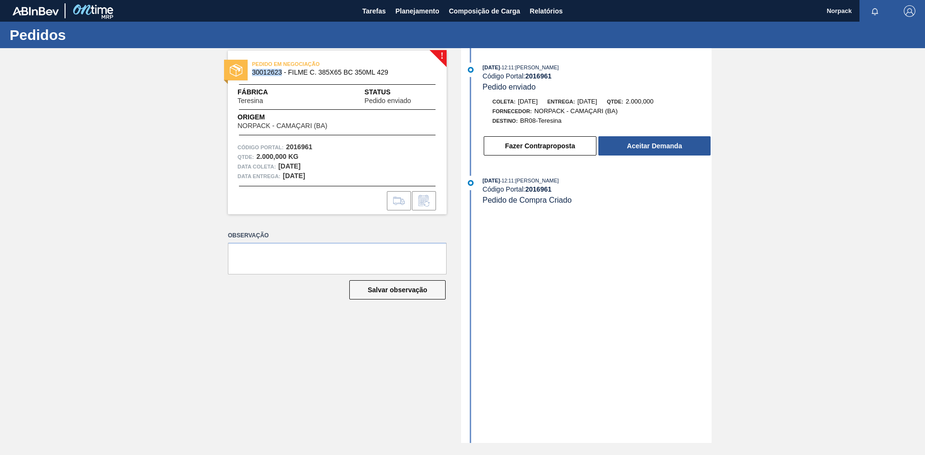
copy span "30012623"
drag, startPoint x: 288, startPoint y: 145, endPoint x: 330, endPoint y: 145, distance: 42.4
click at [330, 145] on div "Código Portal: 2016961" at bounding box center [337, 148] width 199 height 10
copy strong "2016961"
click at [639, 144] on button "Aceitar Demanda" at bounding box center [654, 145] width 112 height 19
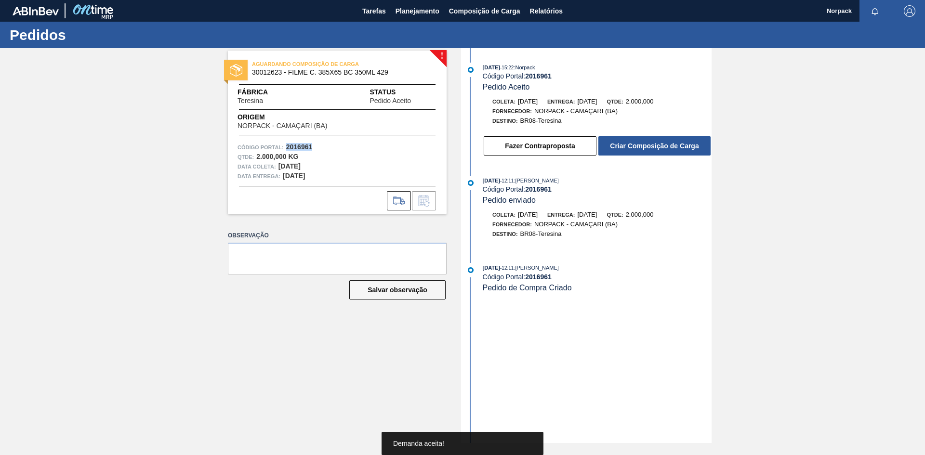
click at [639, 144] on button "Criar Composição de Carga" at bounding box center [654, 145] width 112 height 19
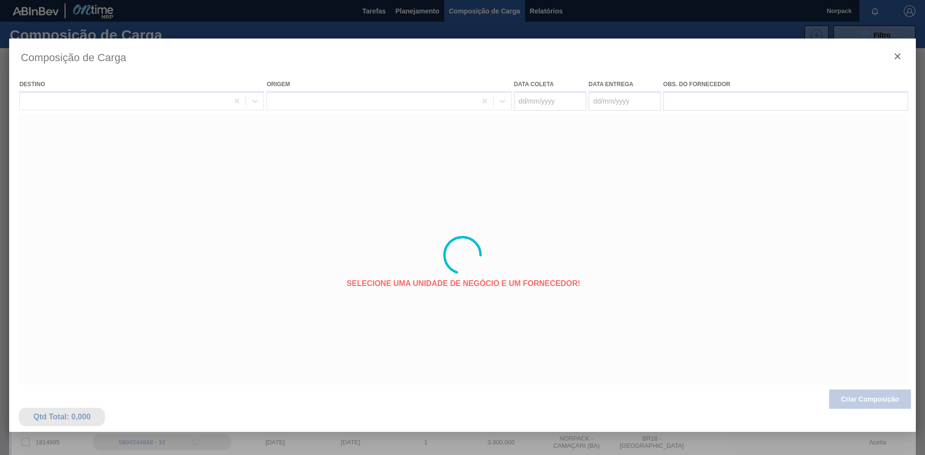
type coleta "02/10/2025"
type entrega "[DATE]"
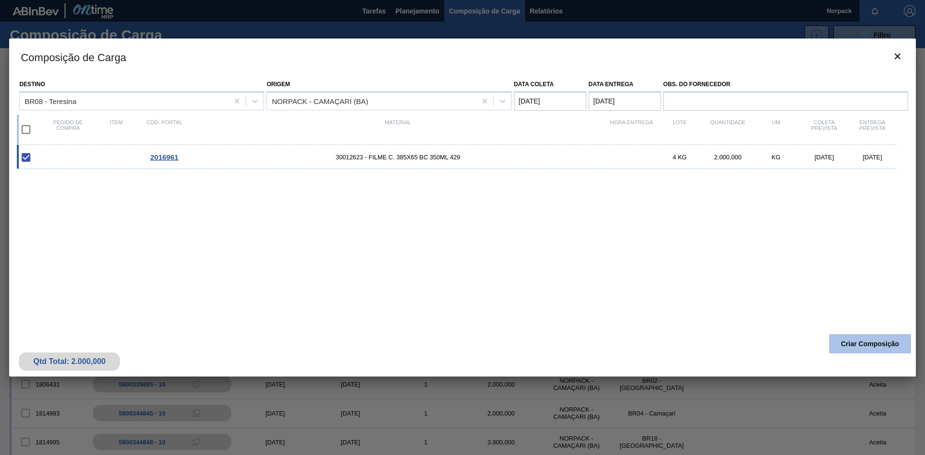
click at [862, 350] on button "Criar Composição" at bounding box center [870, 343] width 82 height 19
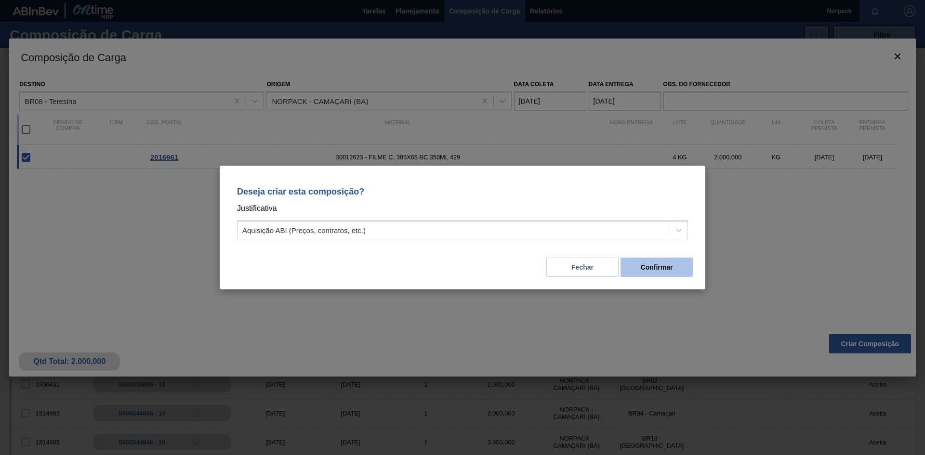
click at [662, 269] on button "Confirmar" at bounding box center [657, 267] width 72 height 19
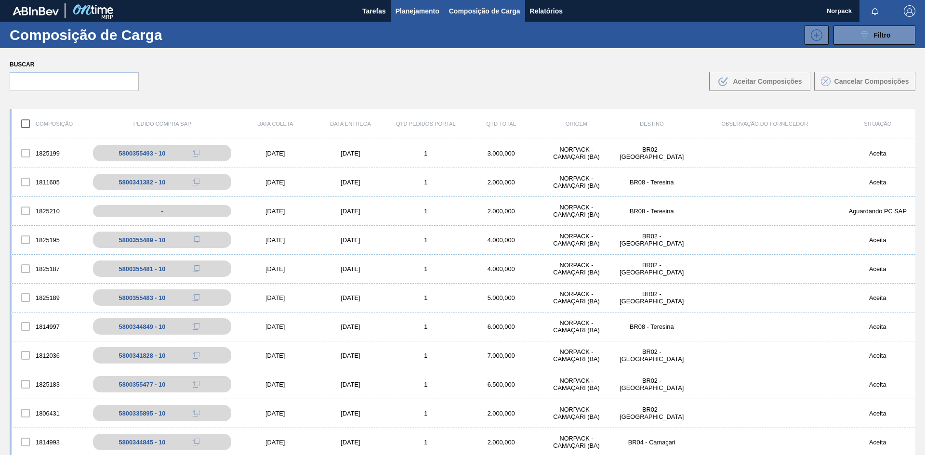
click at [416, 13] on span "Planejamento" at bounding box center [418, 11] width 44 height 12
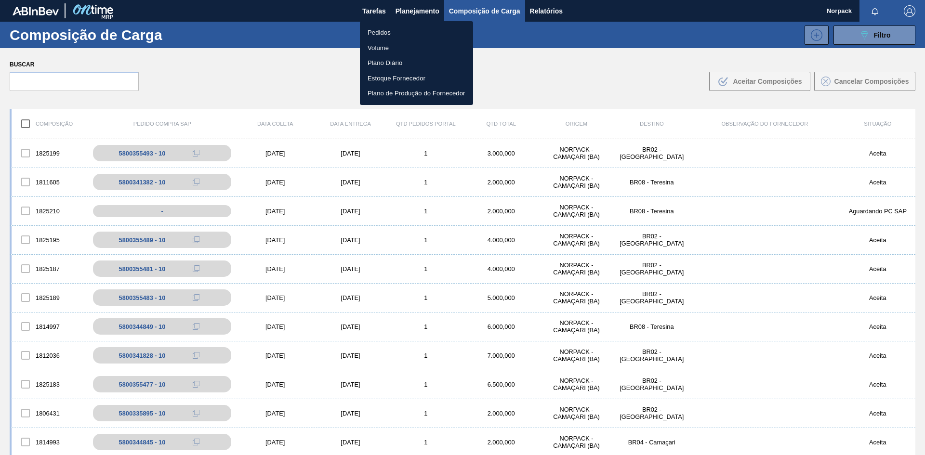
click at [377, 35] on li "Pedidos" at bounding box center [416, 32] width 113 height 15
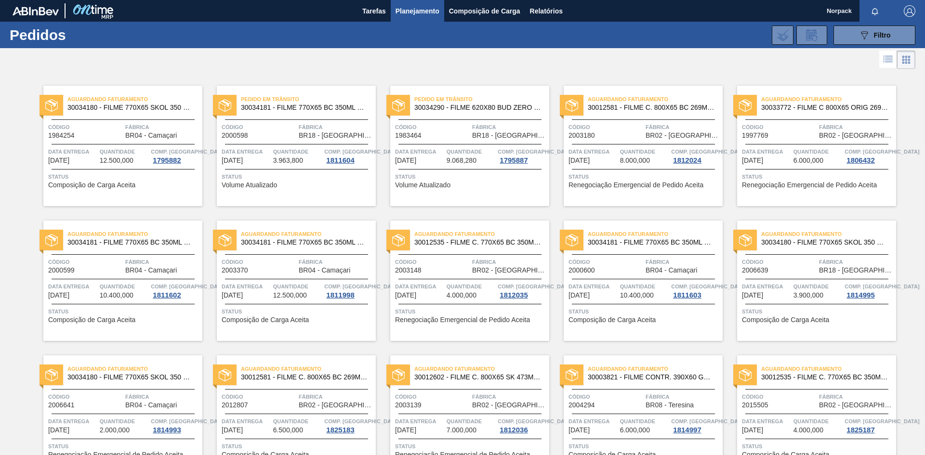
scroll to position [191, 0]
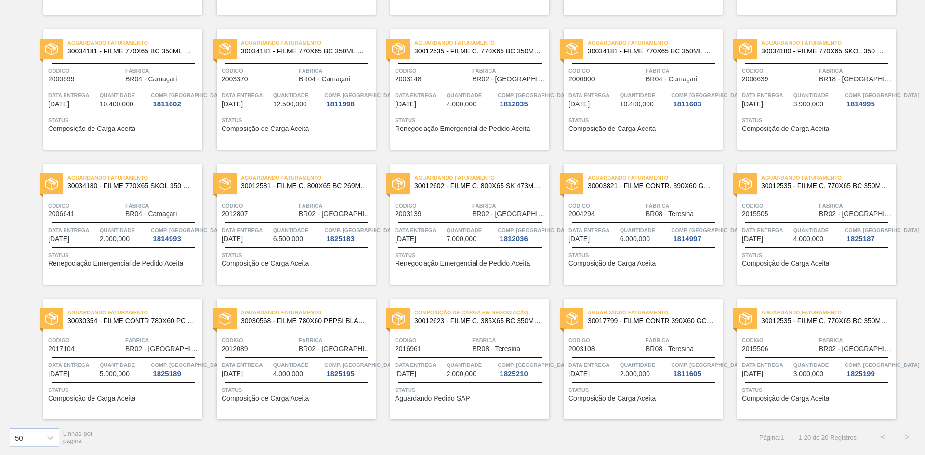
click at [799, 347] on div "Código 2015506" at bounding box center [779, 344] width 75 height 17
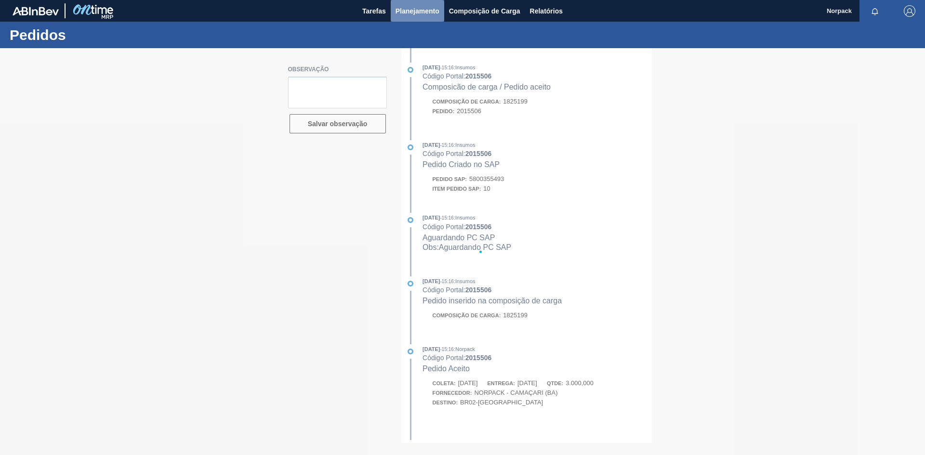
click at [405, 13] on span "Planejamento" at bounding box center [418, 11] width 44 height 12
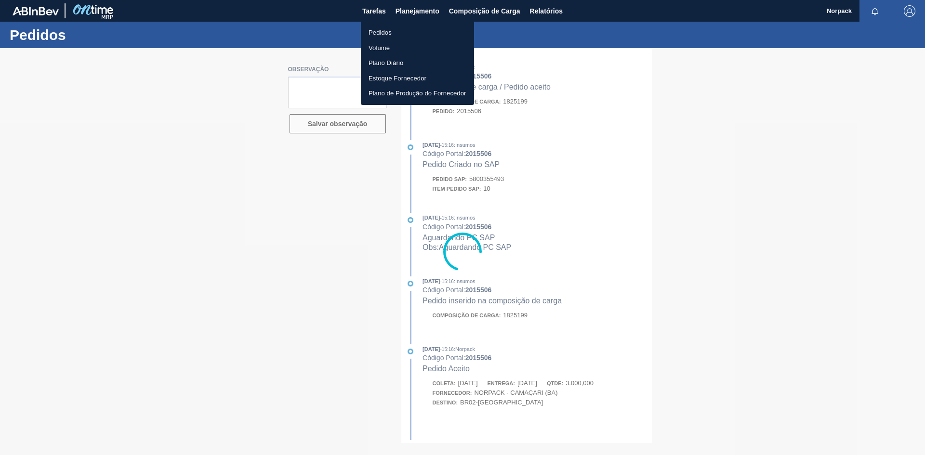
click at [385, 32] on li "Pedidos" at bounding box center [417, 32] width 113 height 15
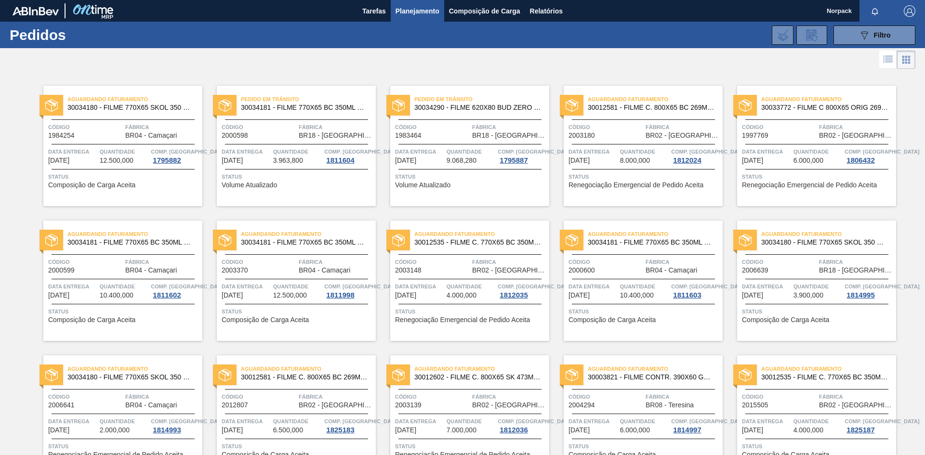
scroll to position [191, 0]
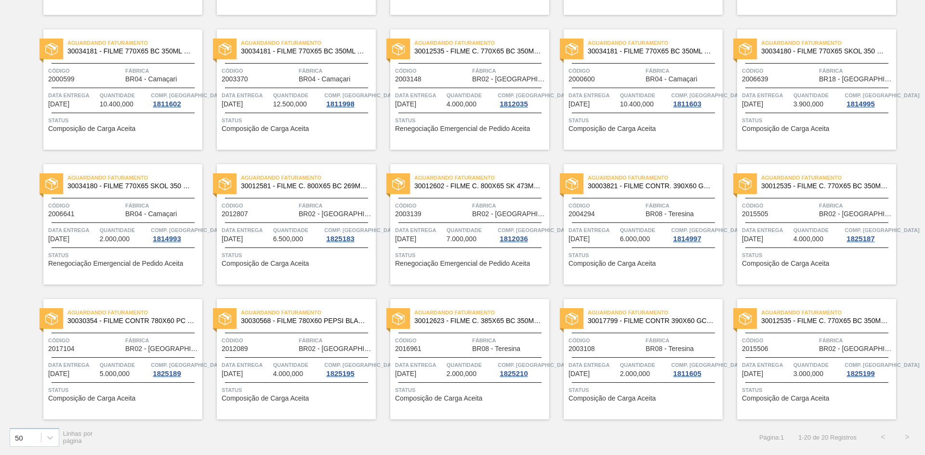
click at [661, 358] on div "Aguardando Faturamento 30017799 - FILME CONTR 390X60 GCA ZERO 350ML NIV22 Códig…" at bounding box center [643, 359] width 159 height 120
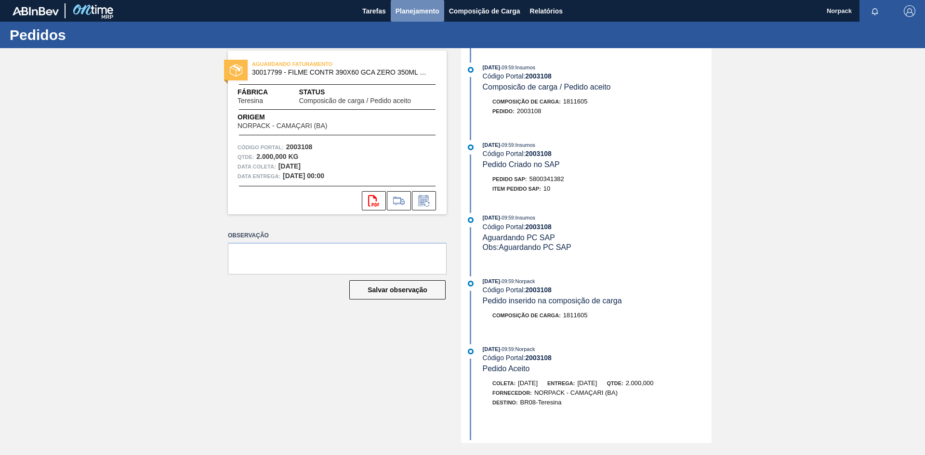
click at [416, 14] on span "Planejamento" at bounding box center [418, 11] width 44 height 12
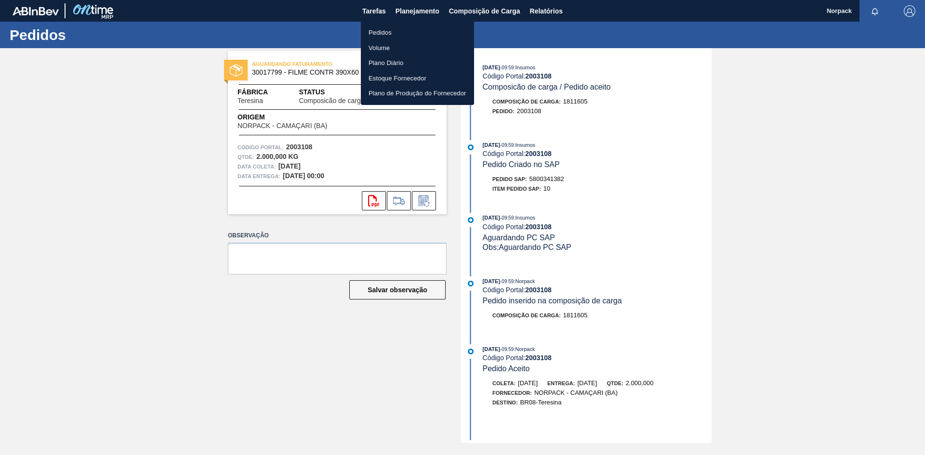
click at [390, 33] on li "Pedidos" at bounding box center [417, 32] width 113 height 15
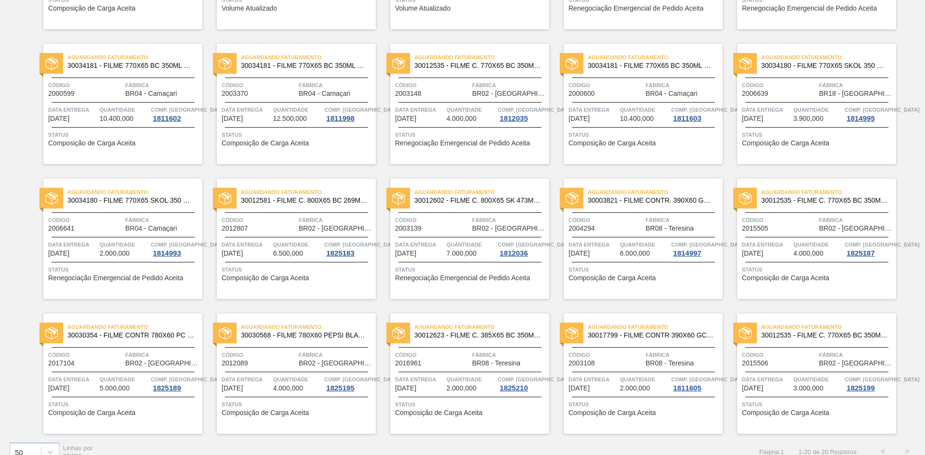
scroll to position [191, 0]
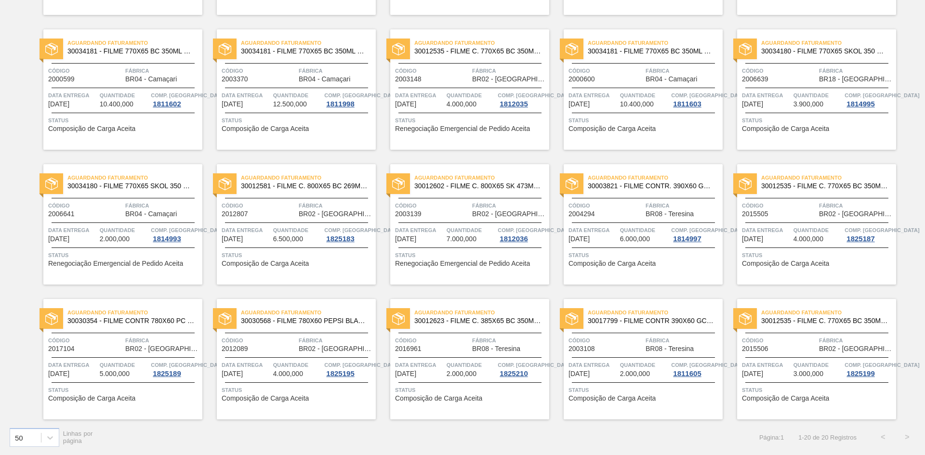
click at [442, 341] on span "Código" at bounding box center [432, 341] width 75 height 10
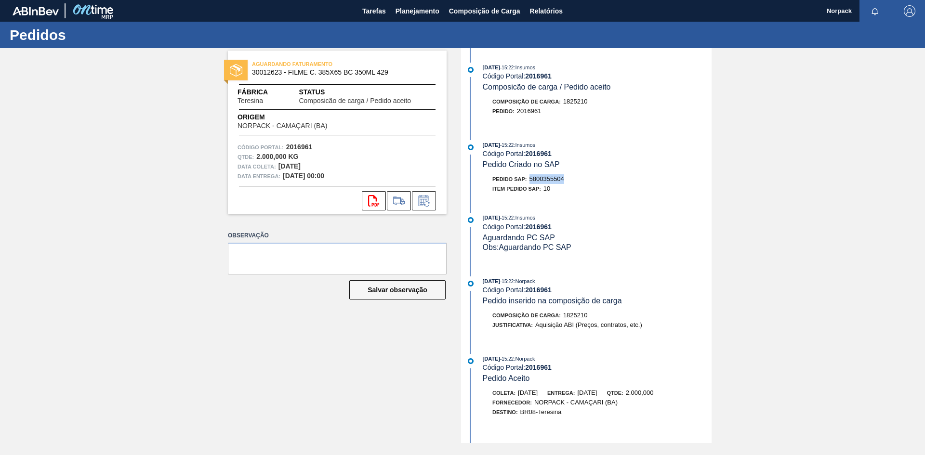
drag, startPoint x: 530, startPoint y: 177, endPoint x: 572, endPoint y: 179, distance: 42.0
click at [572, 179] on div "Pedido SAP: 5800355504" at bounding box center [597, 179] width 229 height 10
copy span "5800355504"
